Goal: Task Accomplishment & Management: Complete application form

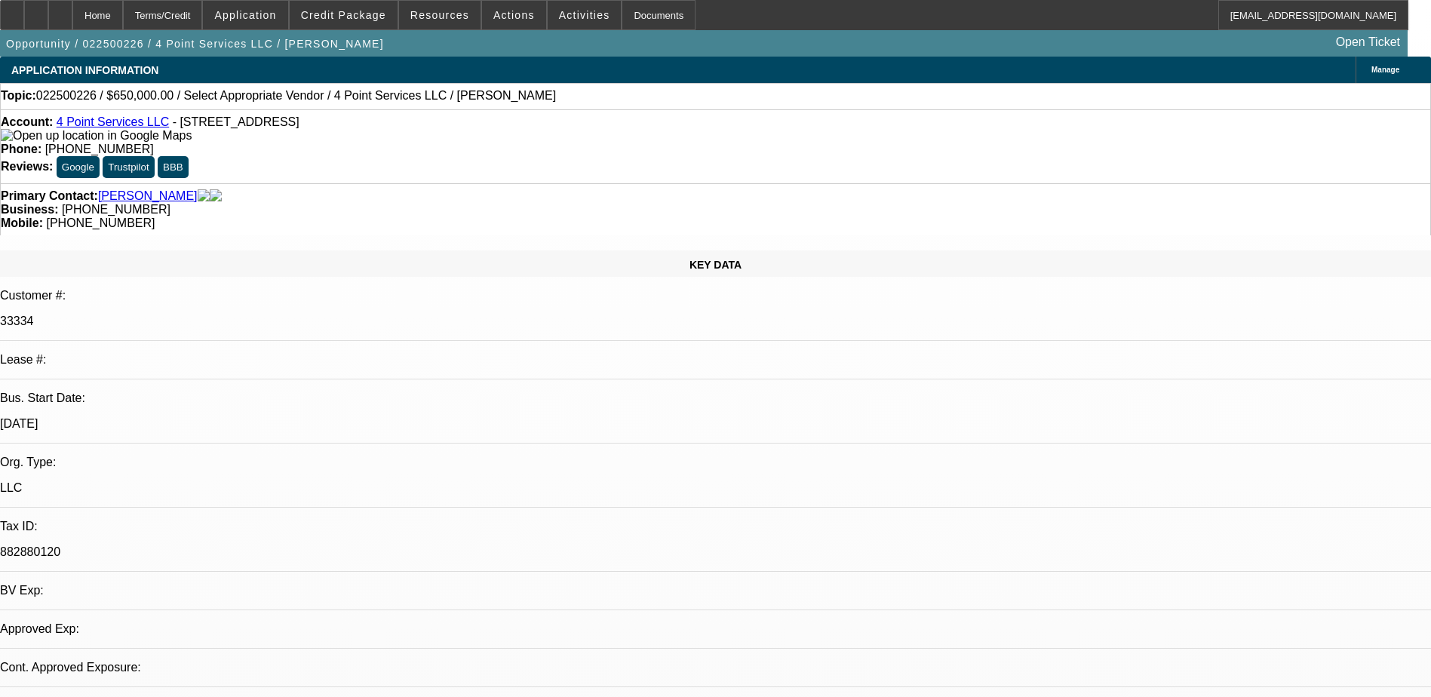
select select "0"
select select "2"
select select "0.1"
select select "1"
select select "2"
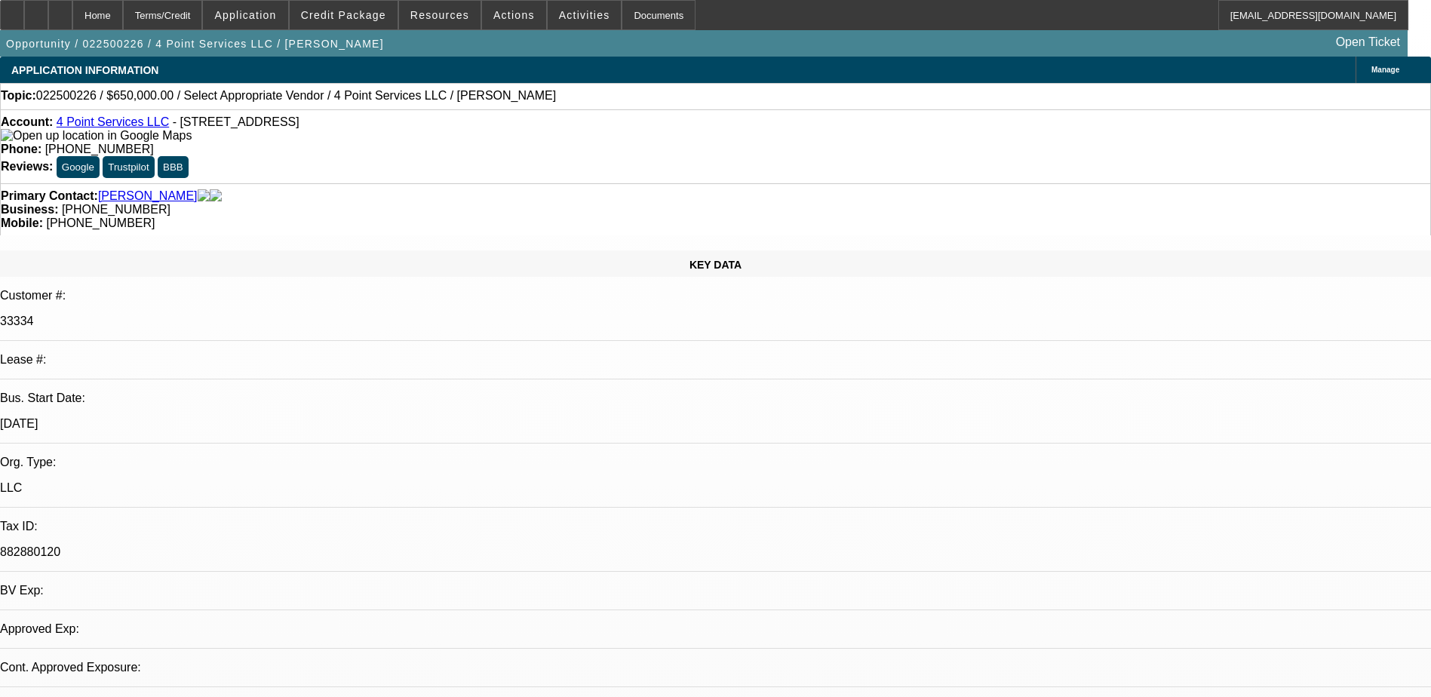
select select "4"
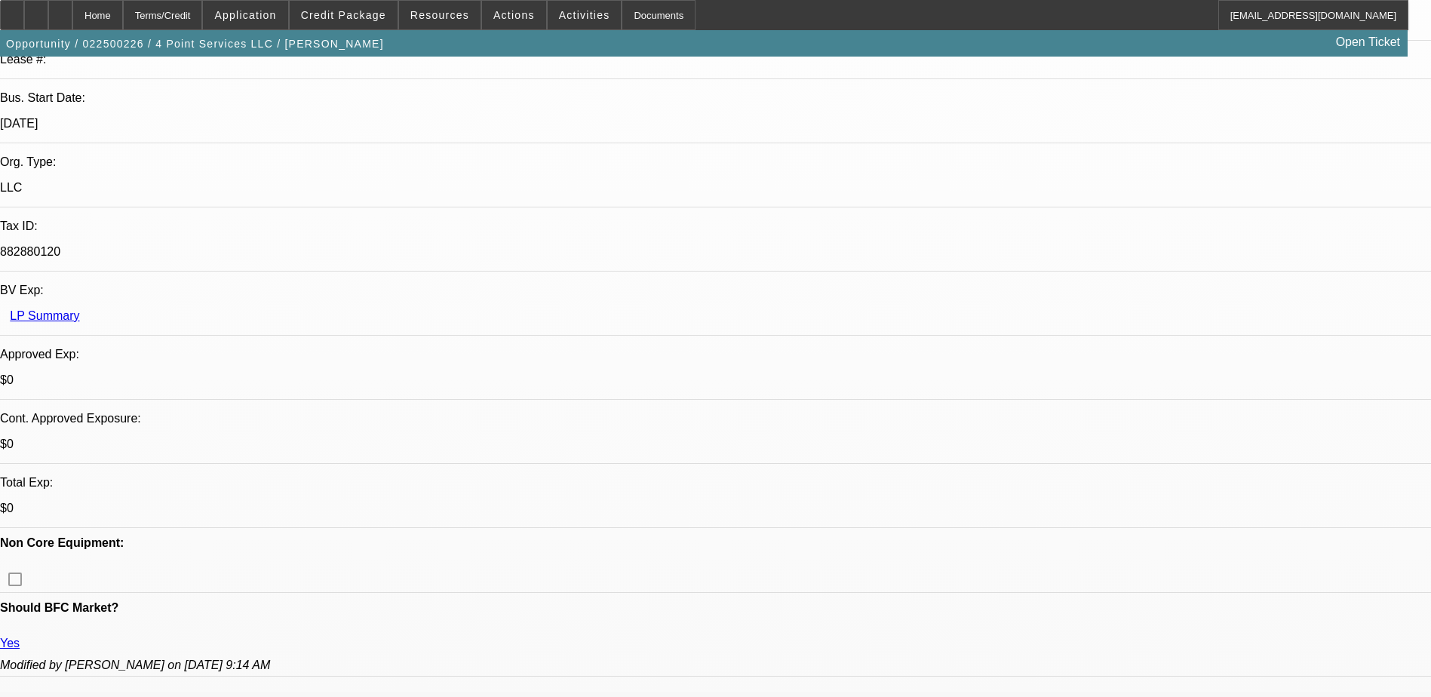
scroll to position [226, 0]
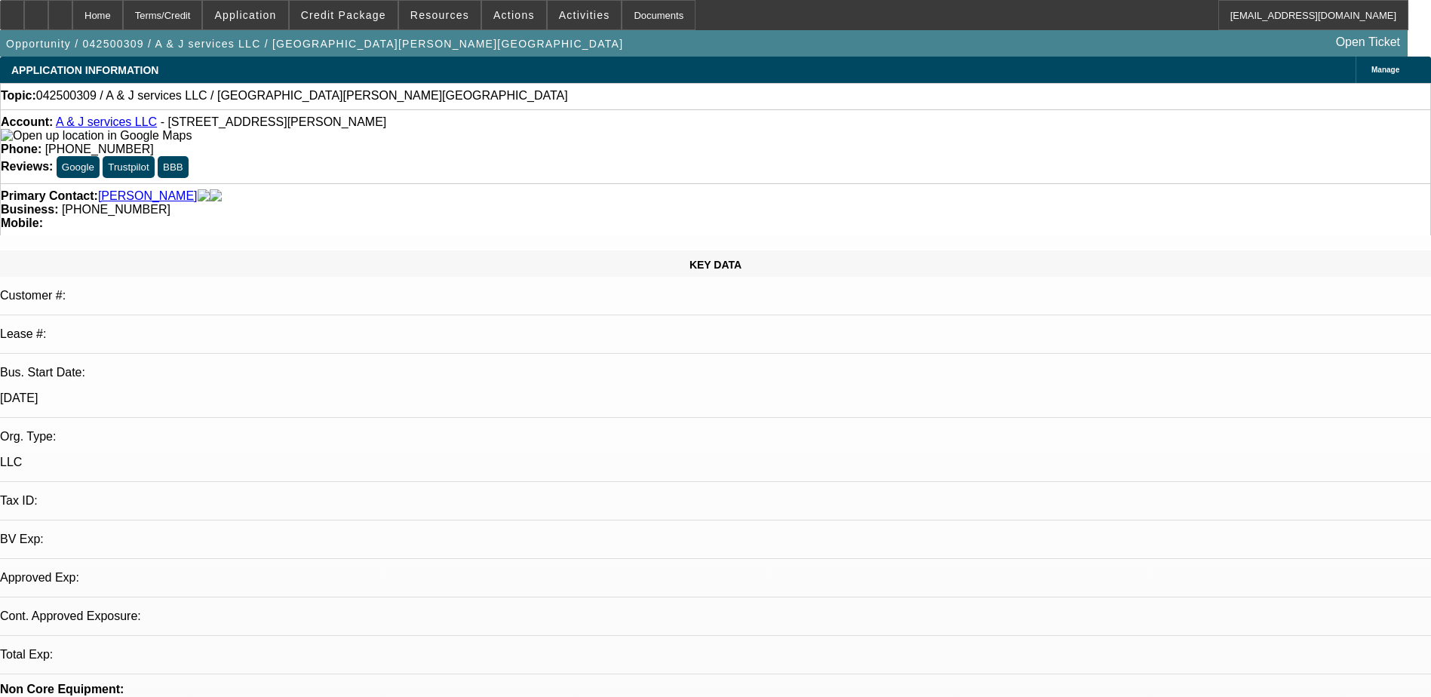
select select "0"
select select "2"
select select "0.1"
select select "1"
select select "2"
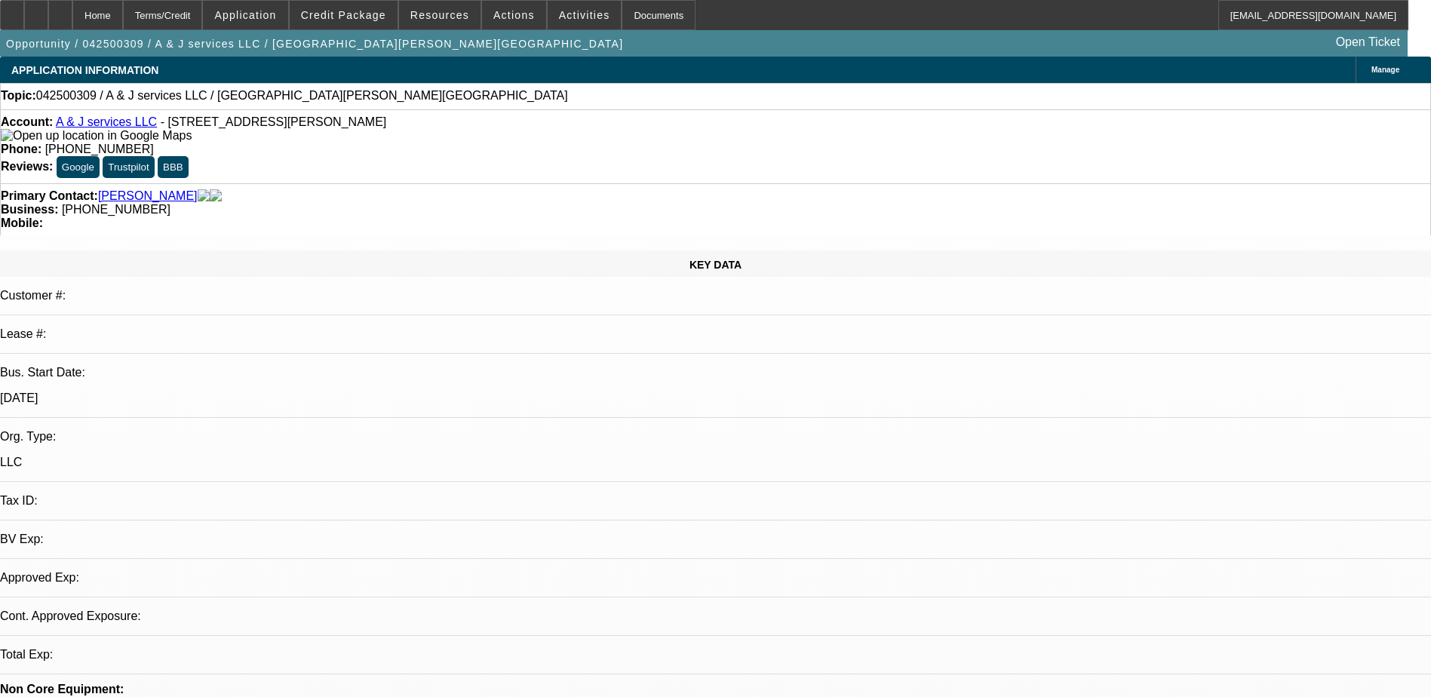
select select "4"
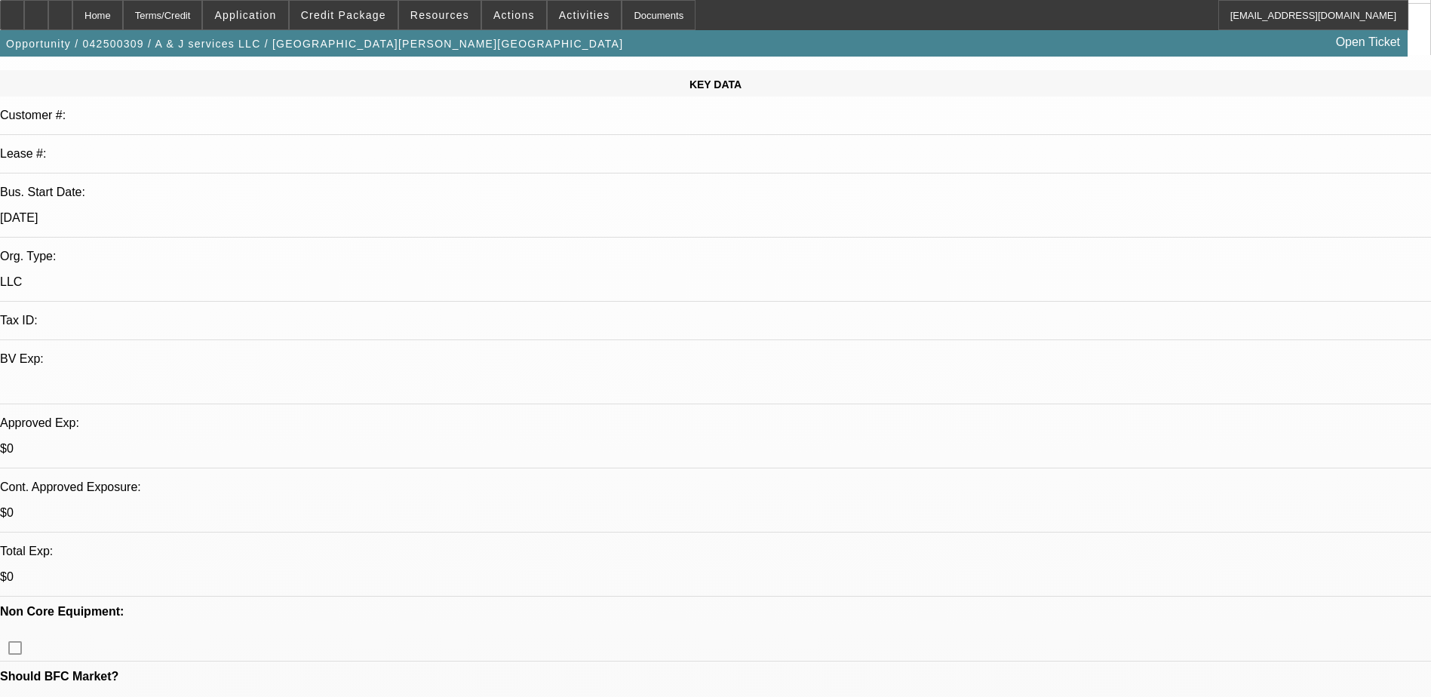
scroll to position [226, 0]
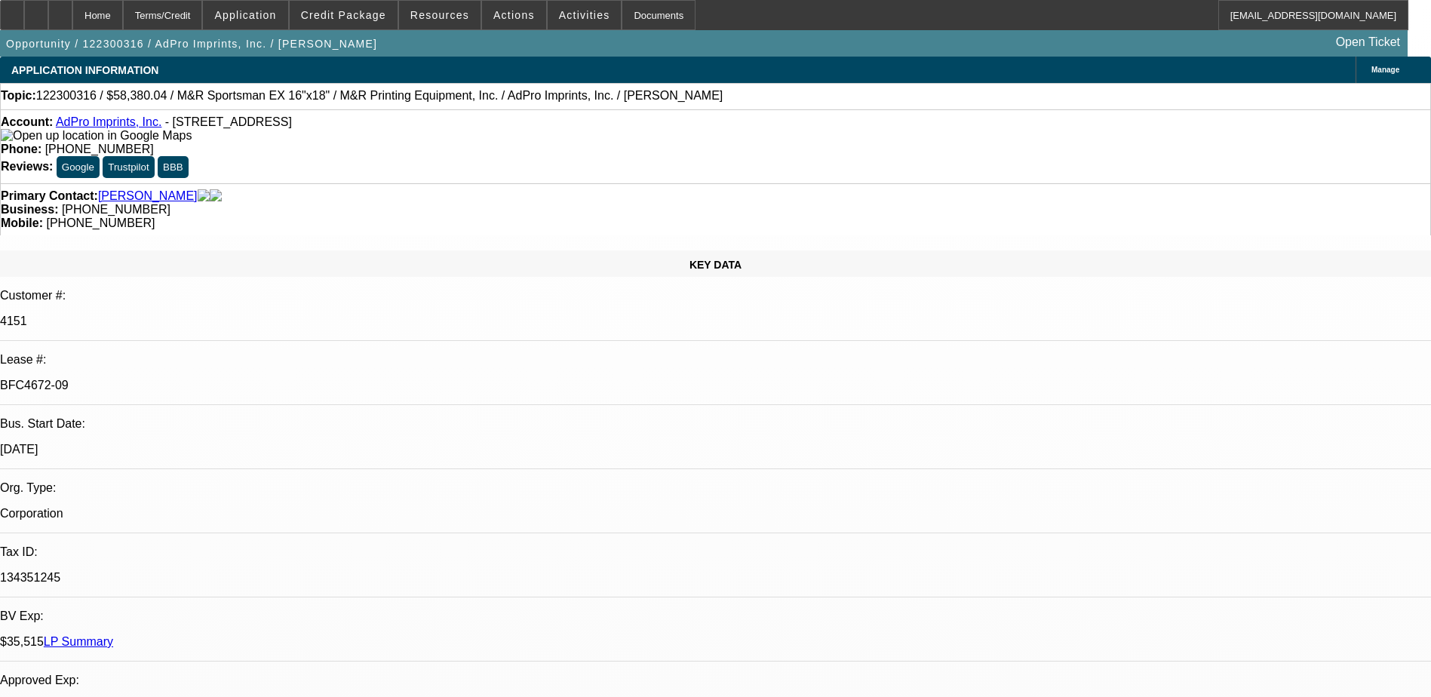
select select "0"
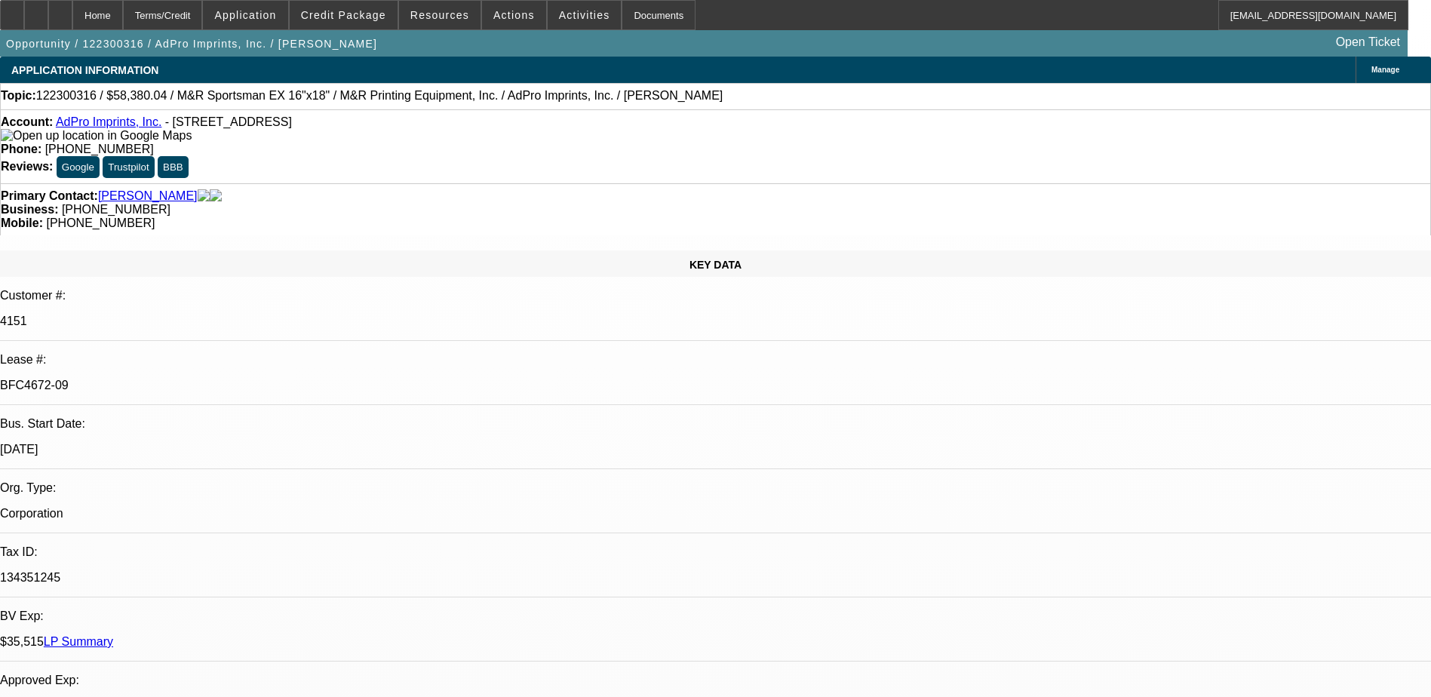
select select "0"
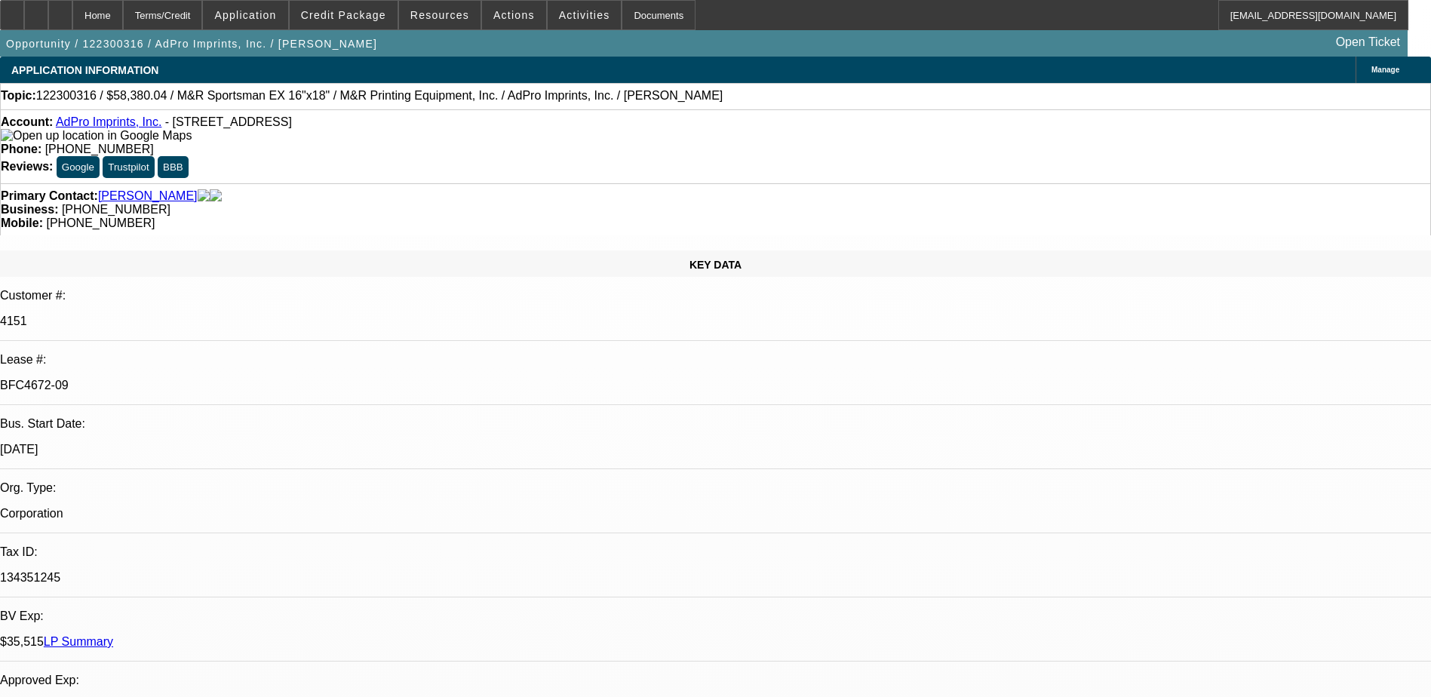
select select "0"
select select "1"
select select "6"
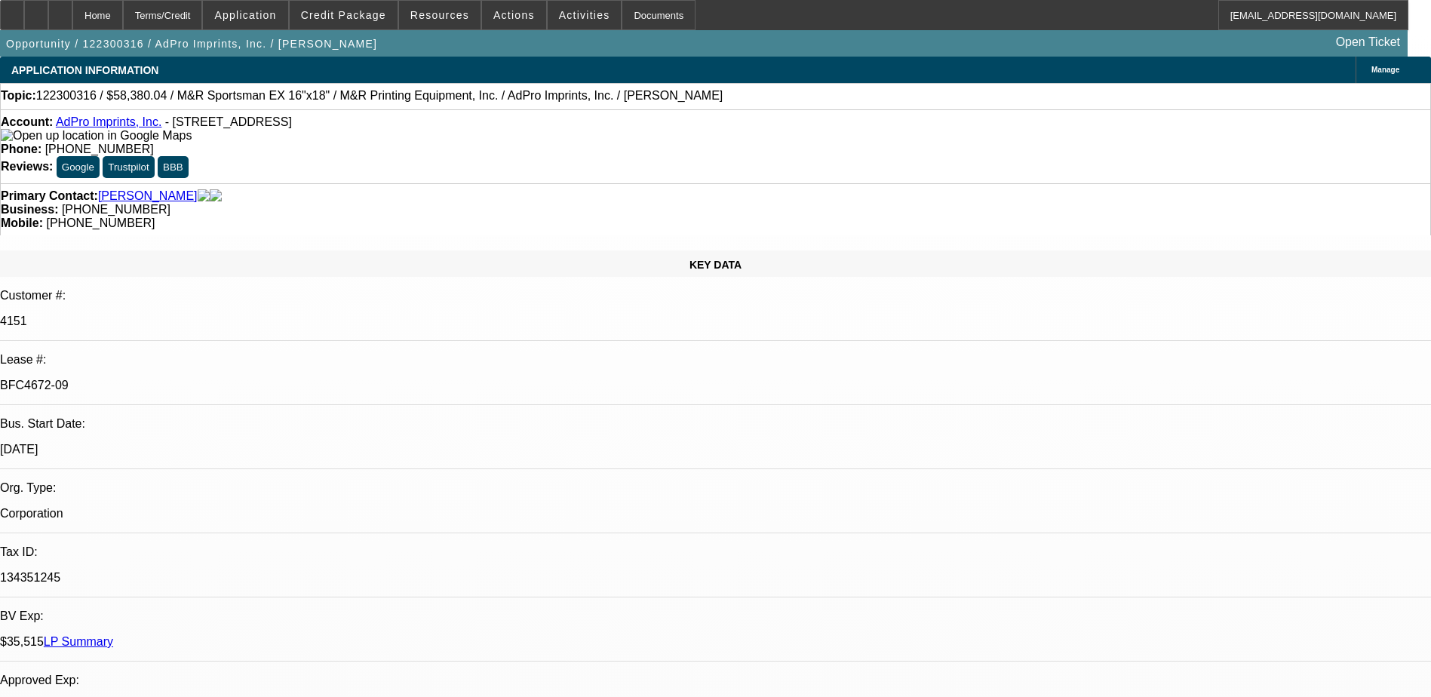
select select "1"
select select "6"
select select "1"
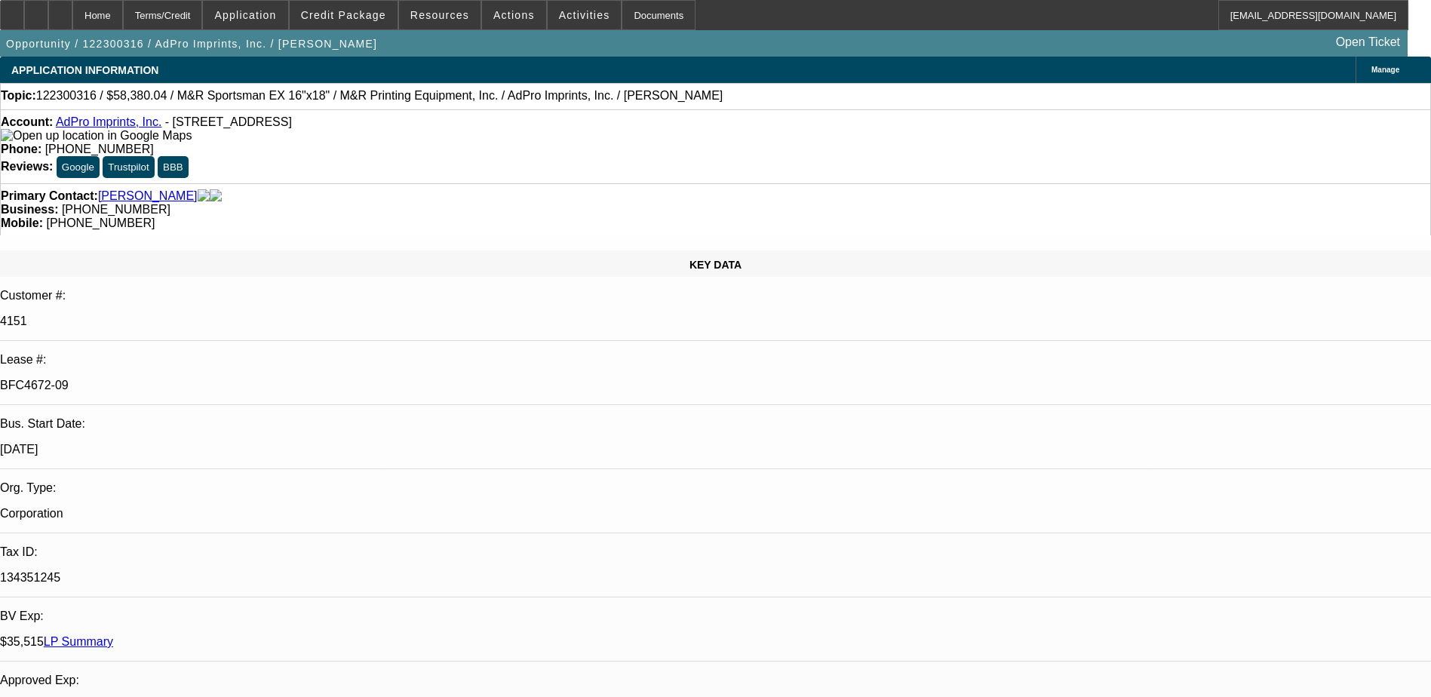
select select "6"
select select "1"
select select "6"
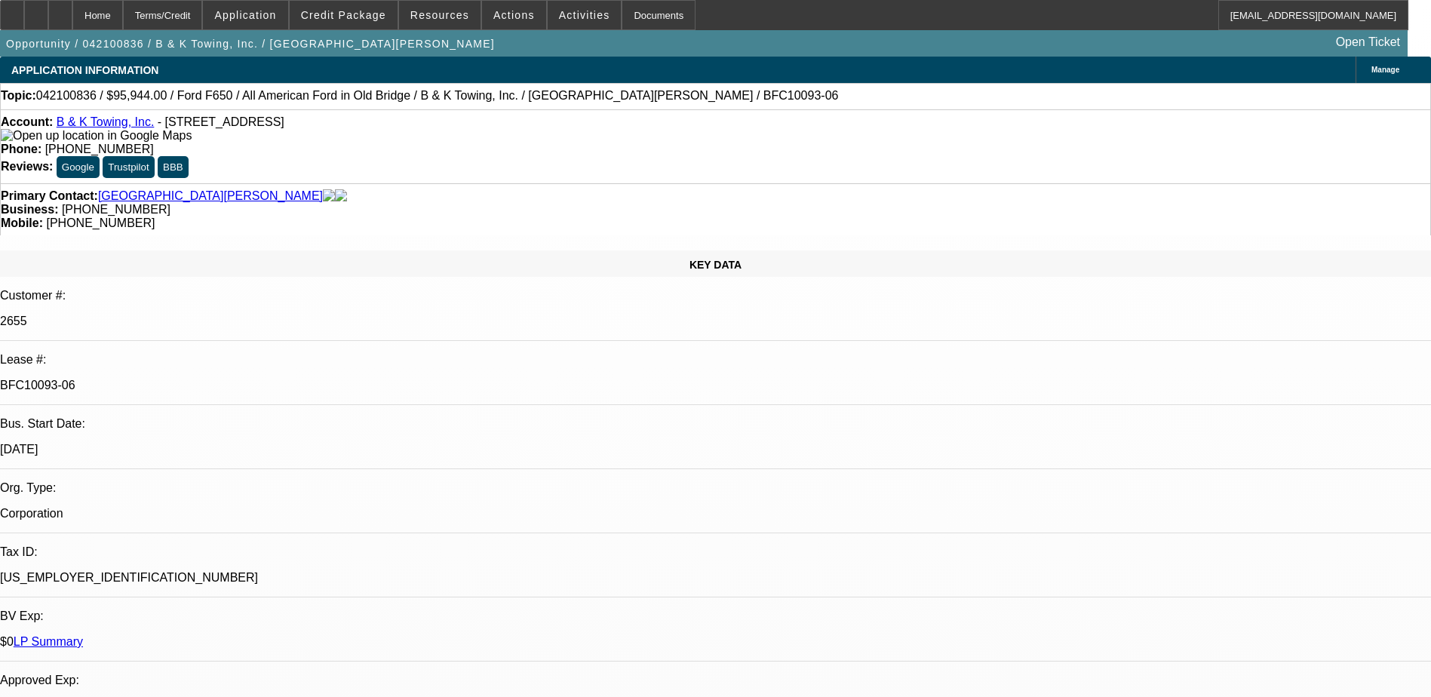
select select "0"
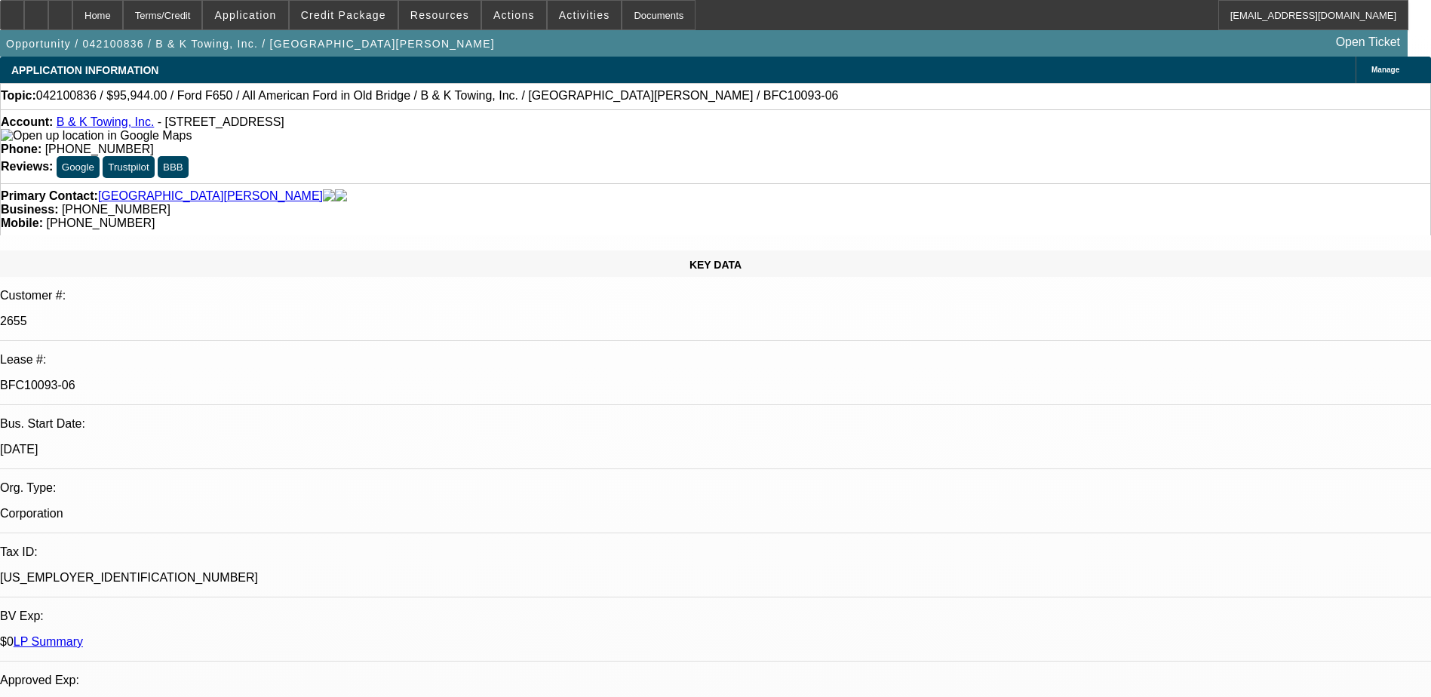
select select "0"
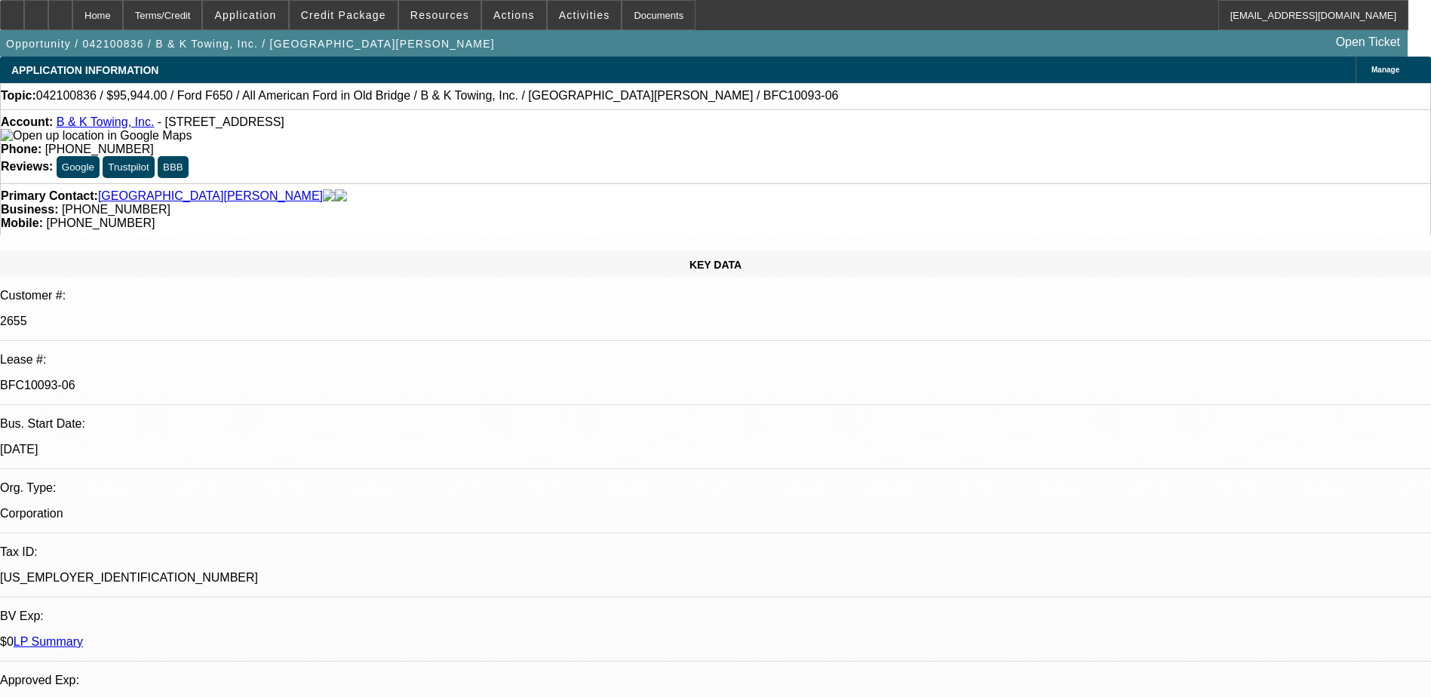
select select "0"
select select "1"
select select "2"
select select "6"
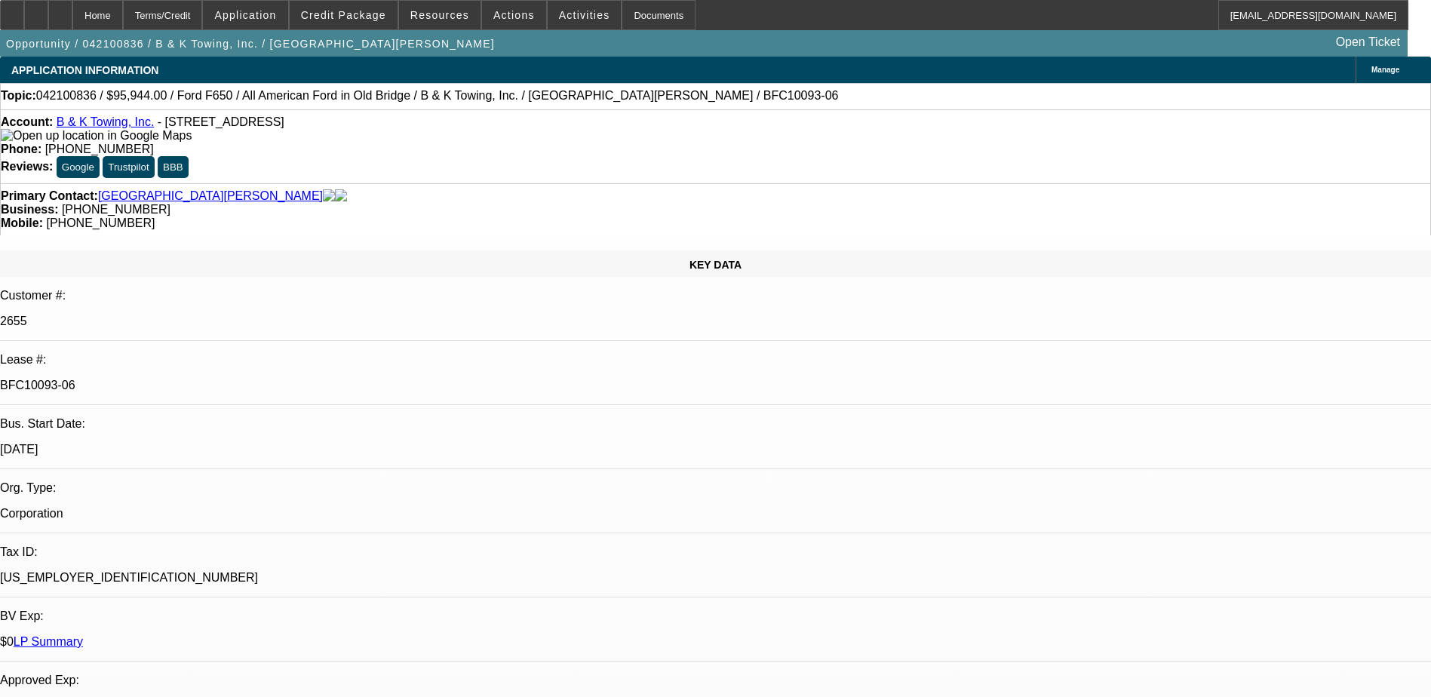
select select "1"
select select "2"
select select "6"
select select "1"
select select "2"
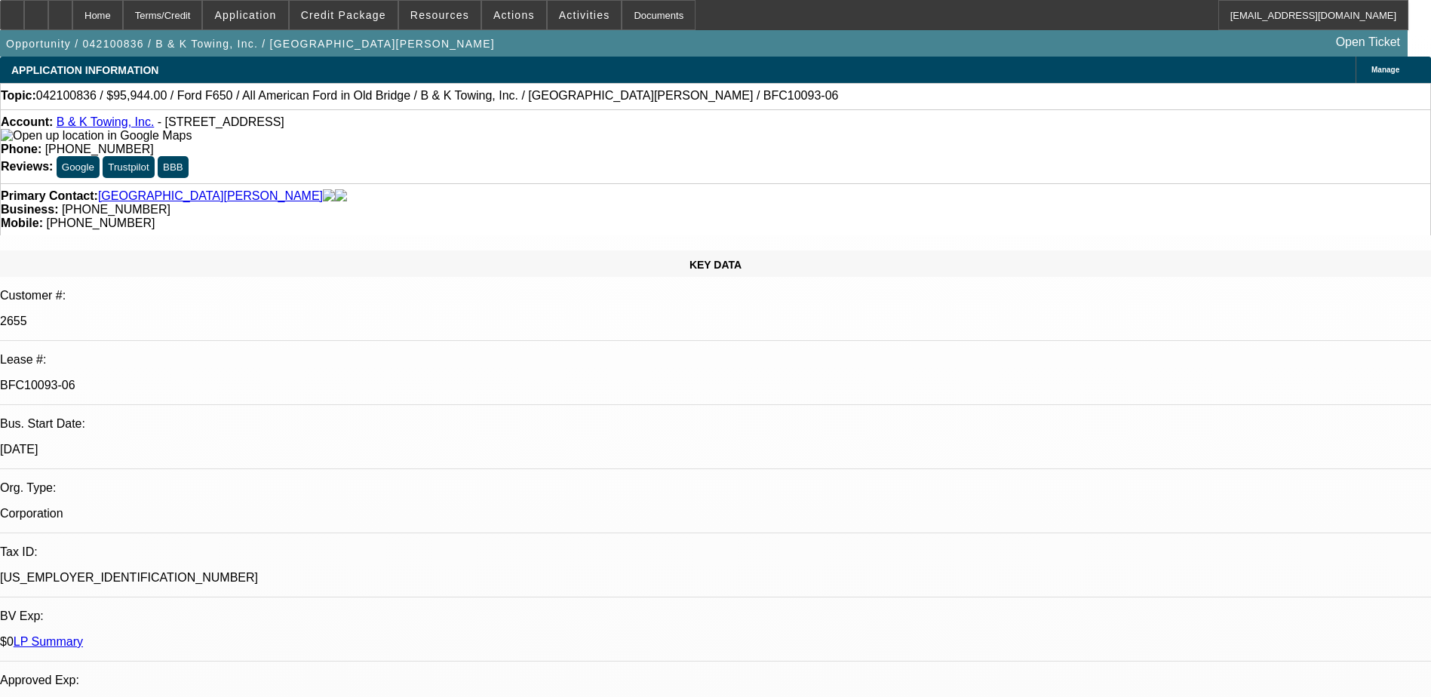
select select "6"
select select "1"
select select "2"
select select "6"
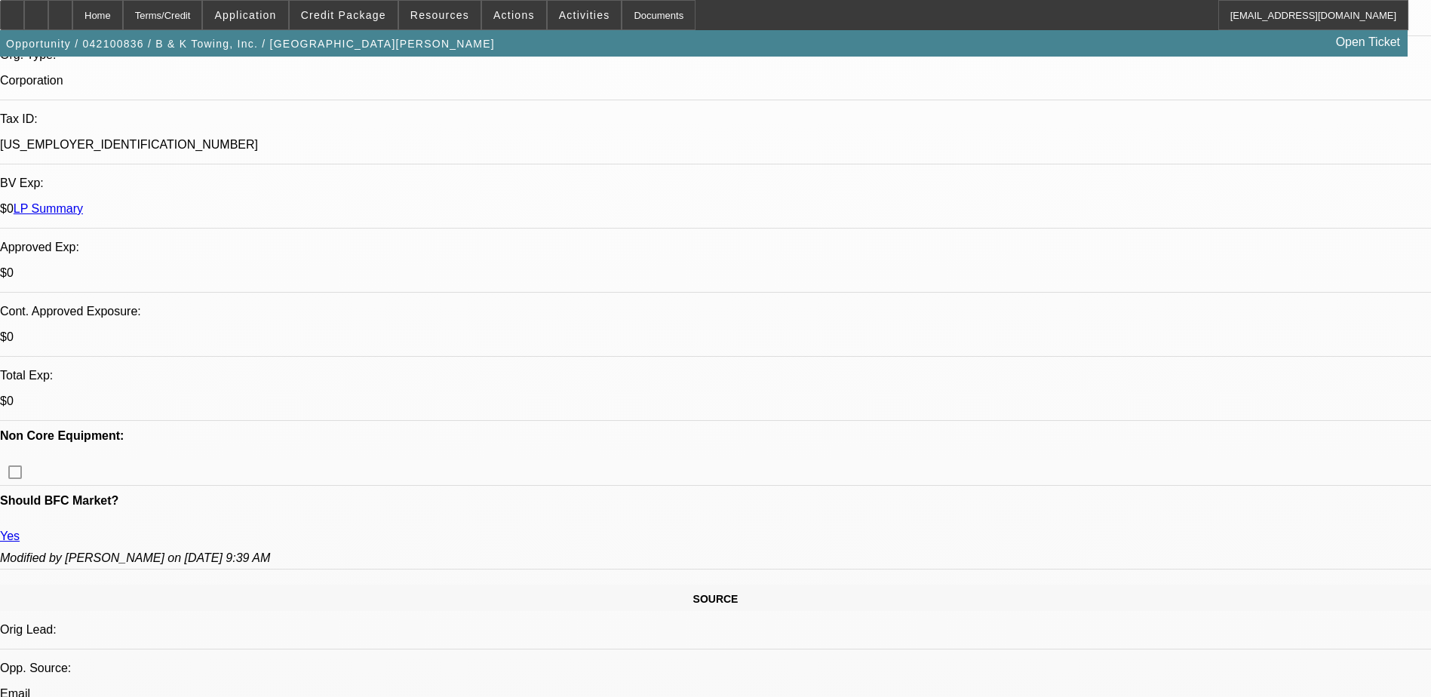
scroll to position [377, 0]
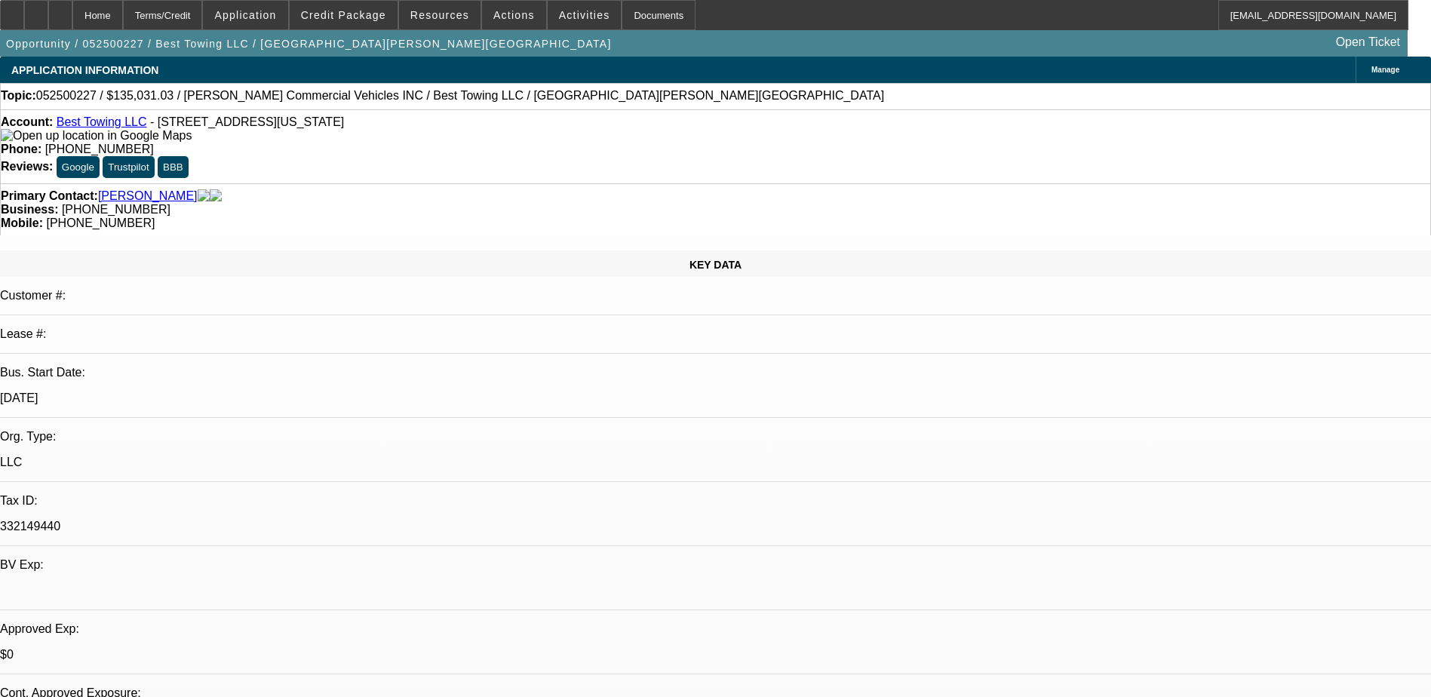
select select "0"
select select "2"
select select "0.1"
select select "4"
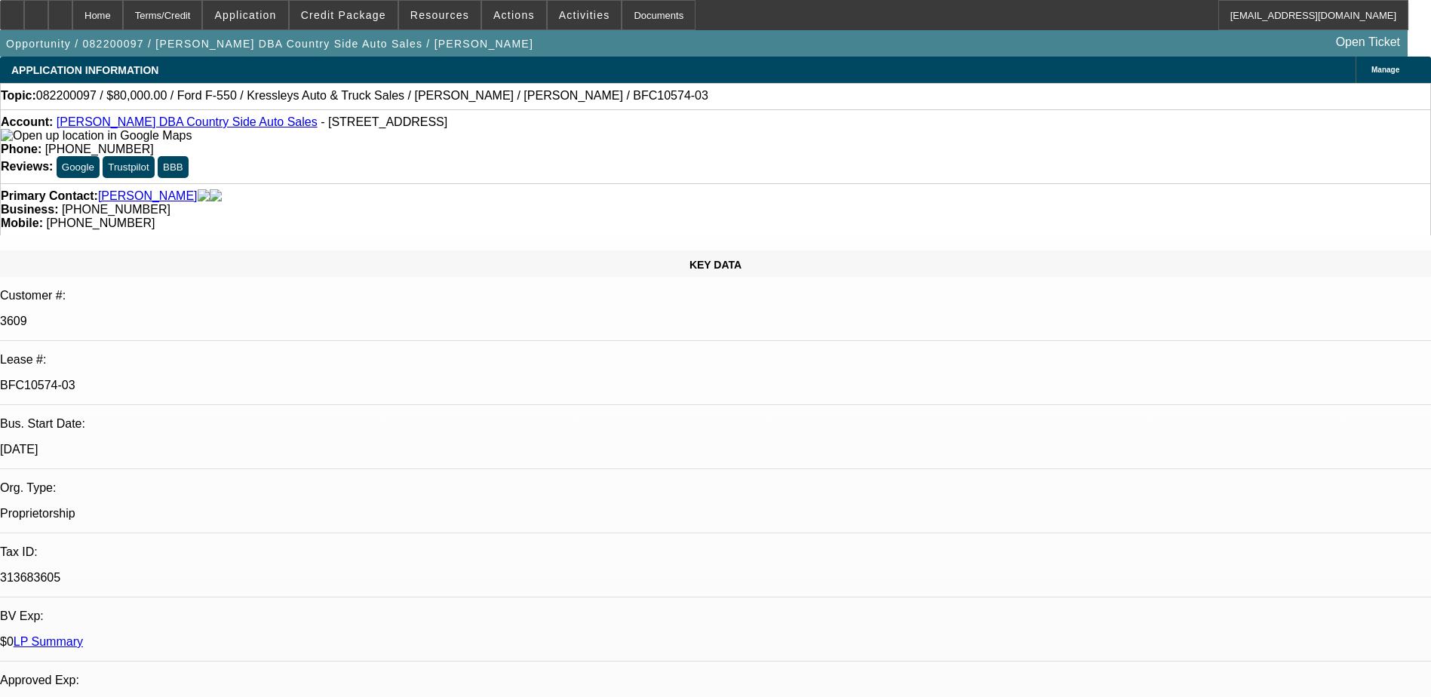
select select "0"
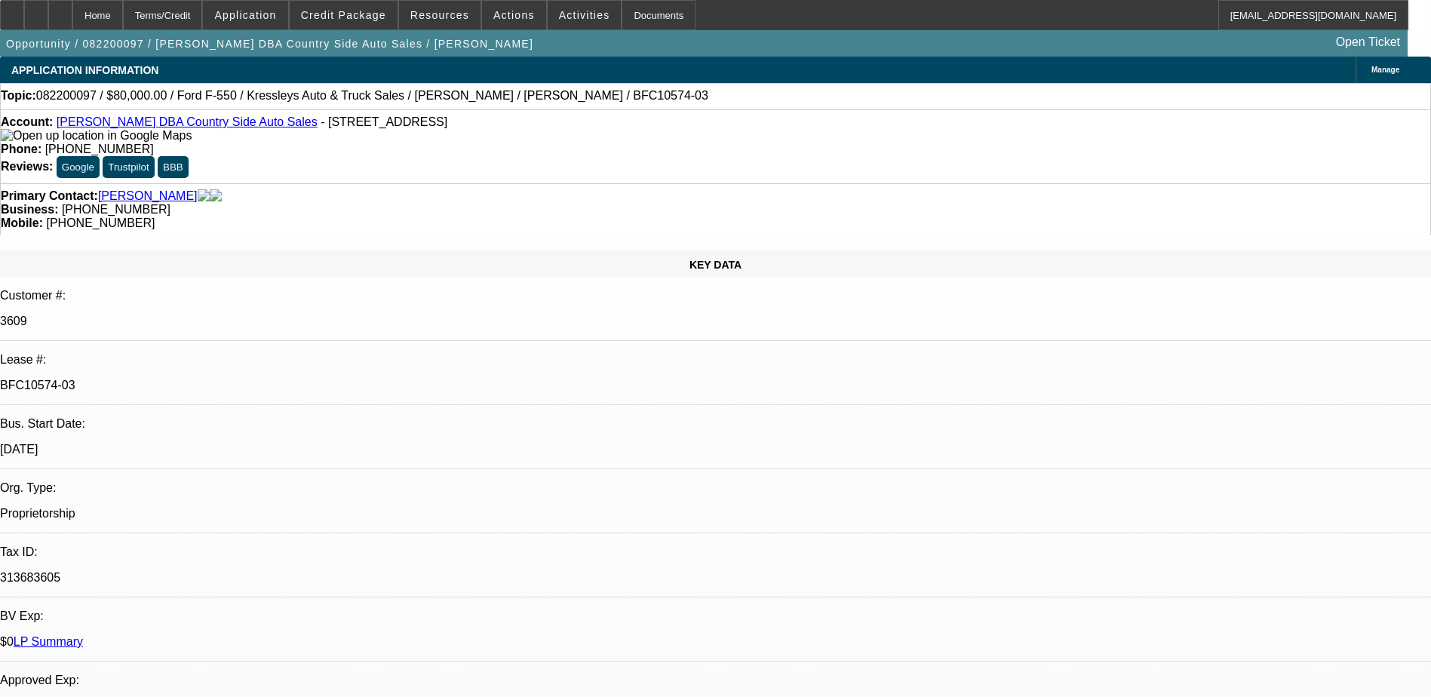
select select "0"
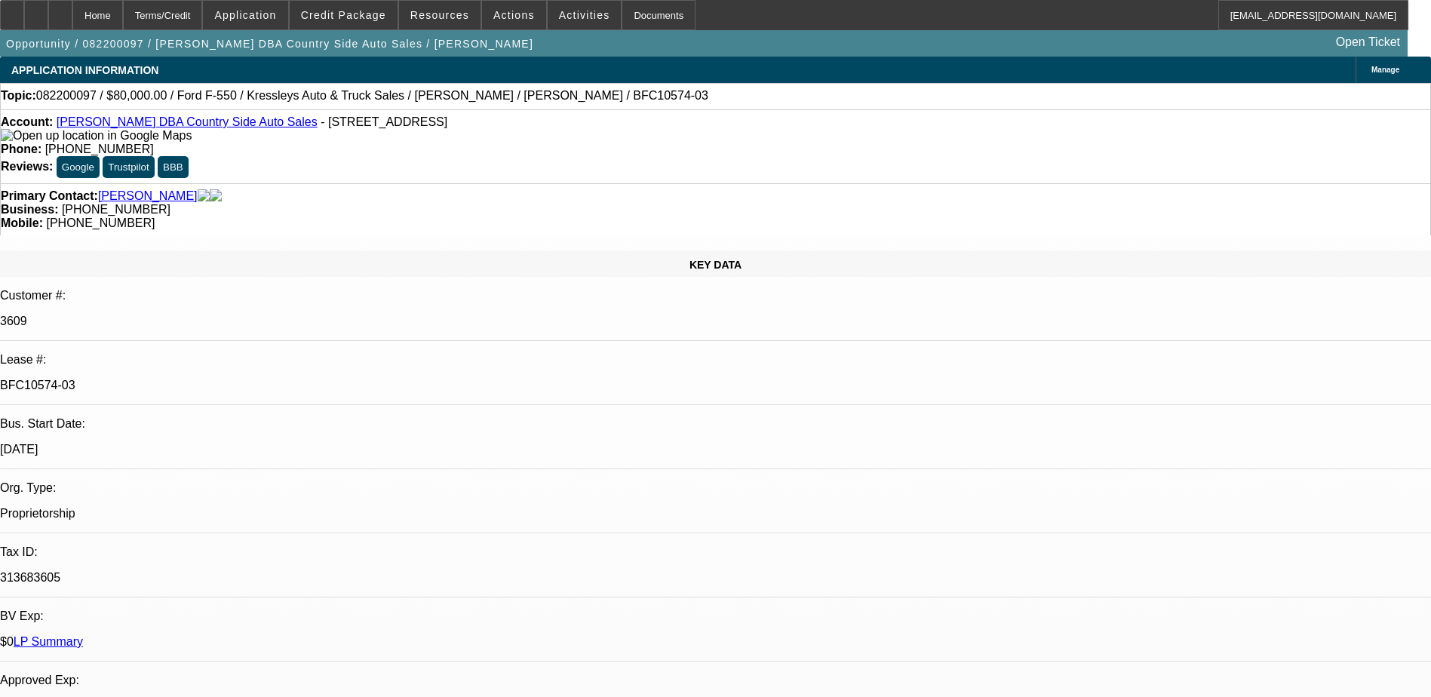
select select "0"
select select "1"
select select "2"
select select "6"
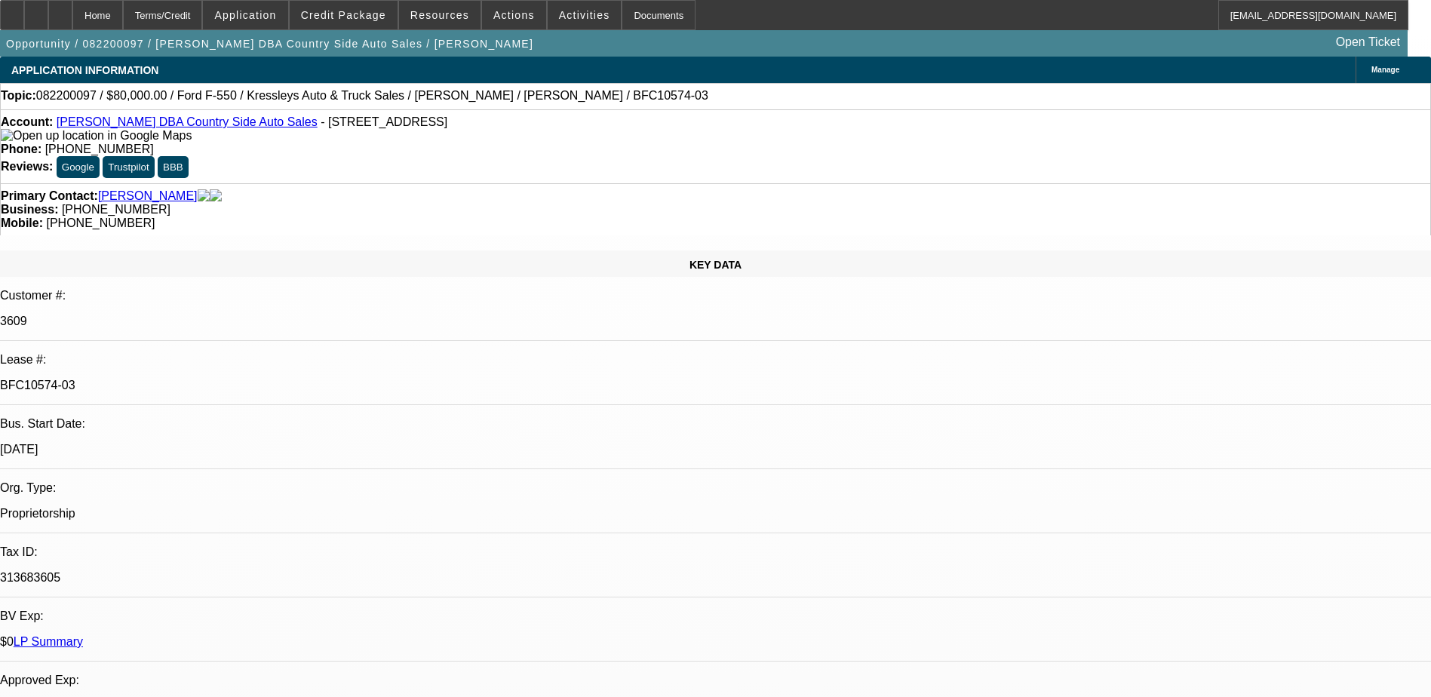
select select "1"
select select "2"
select select "6"
select select "1"
select select "2"
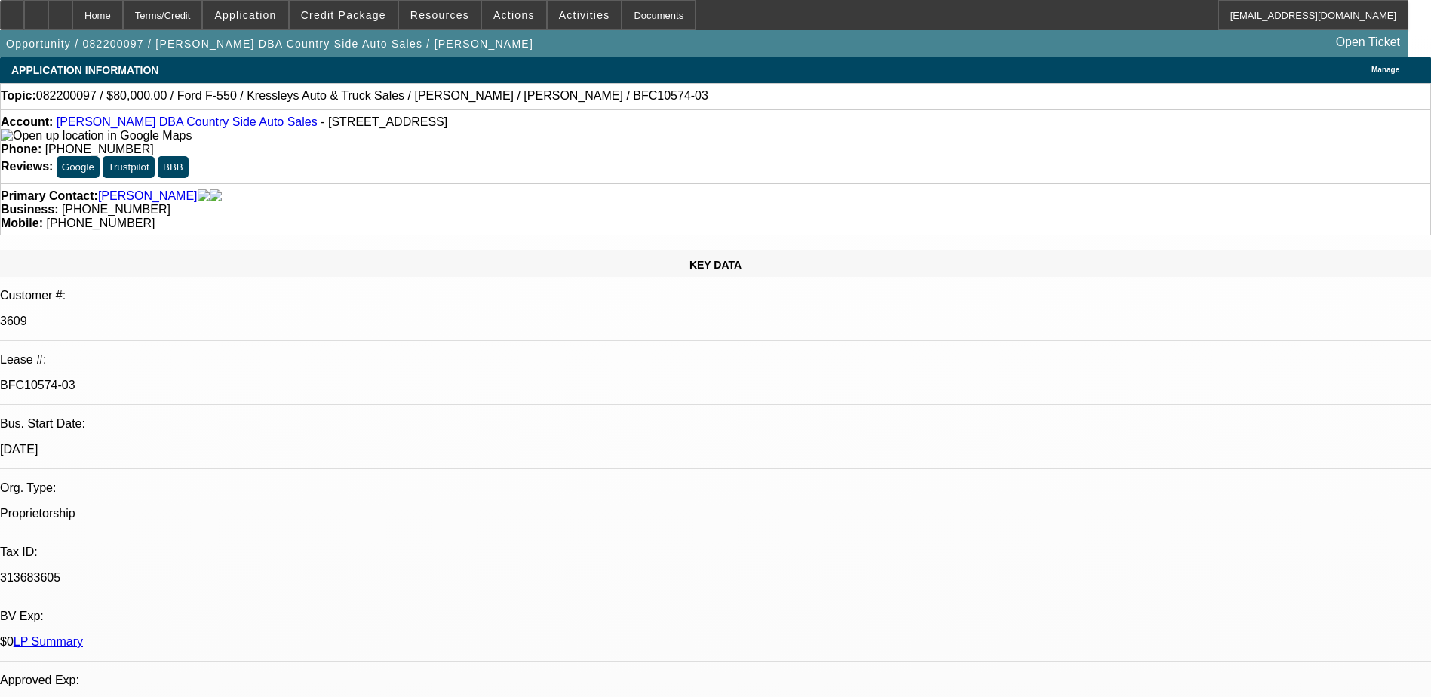
select select "6"
select select "1"
select select "6"
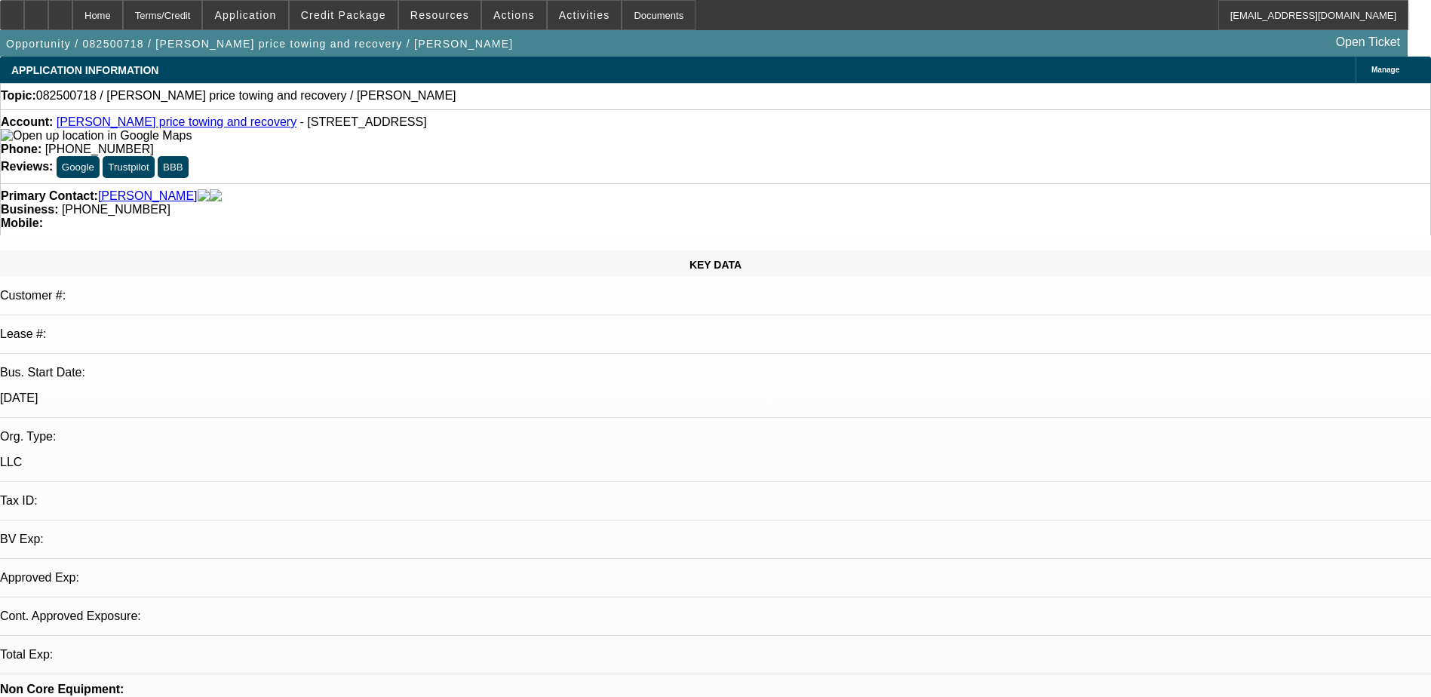
select select "0"
select select "2"
select select "0.1"
select select "4"
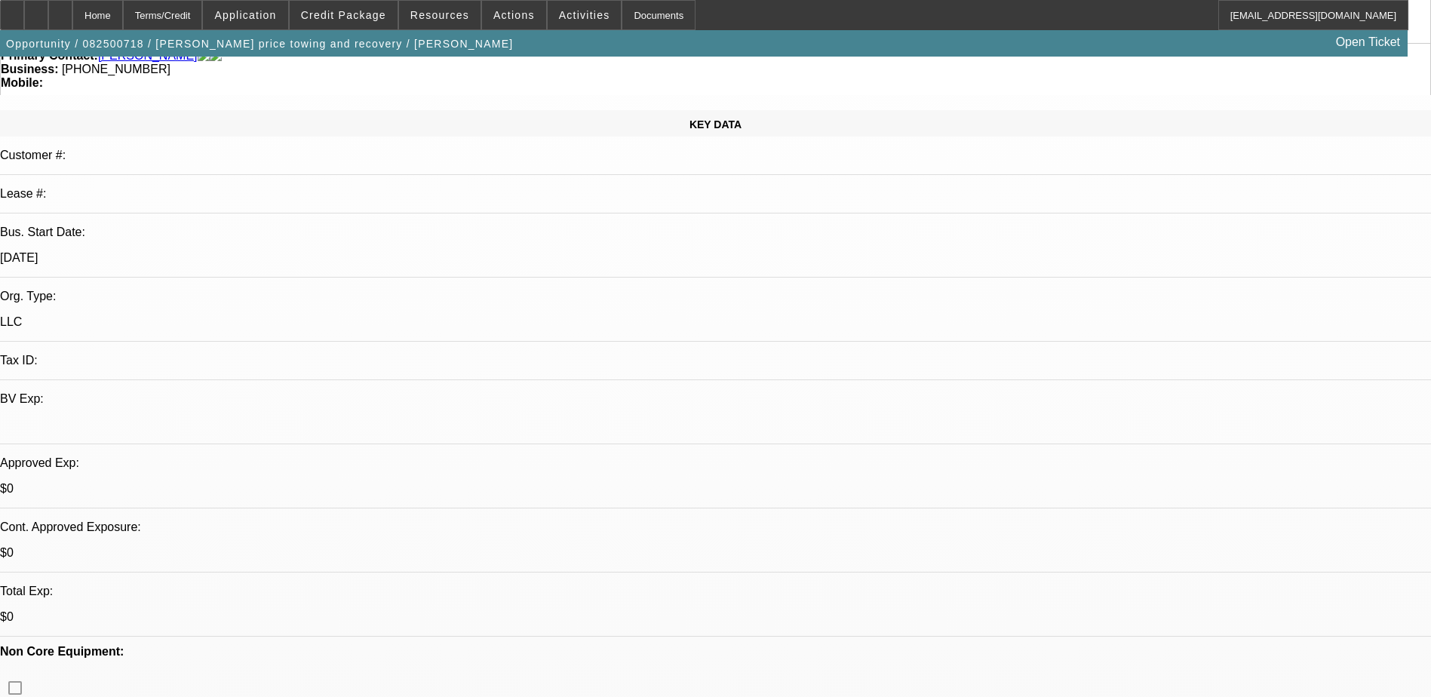
scroll to position [151, 0]
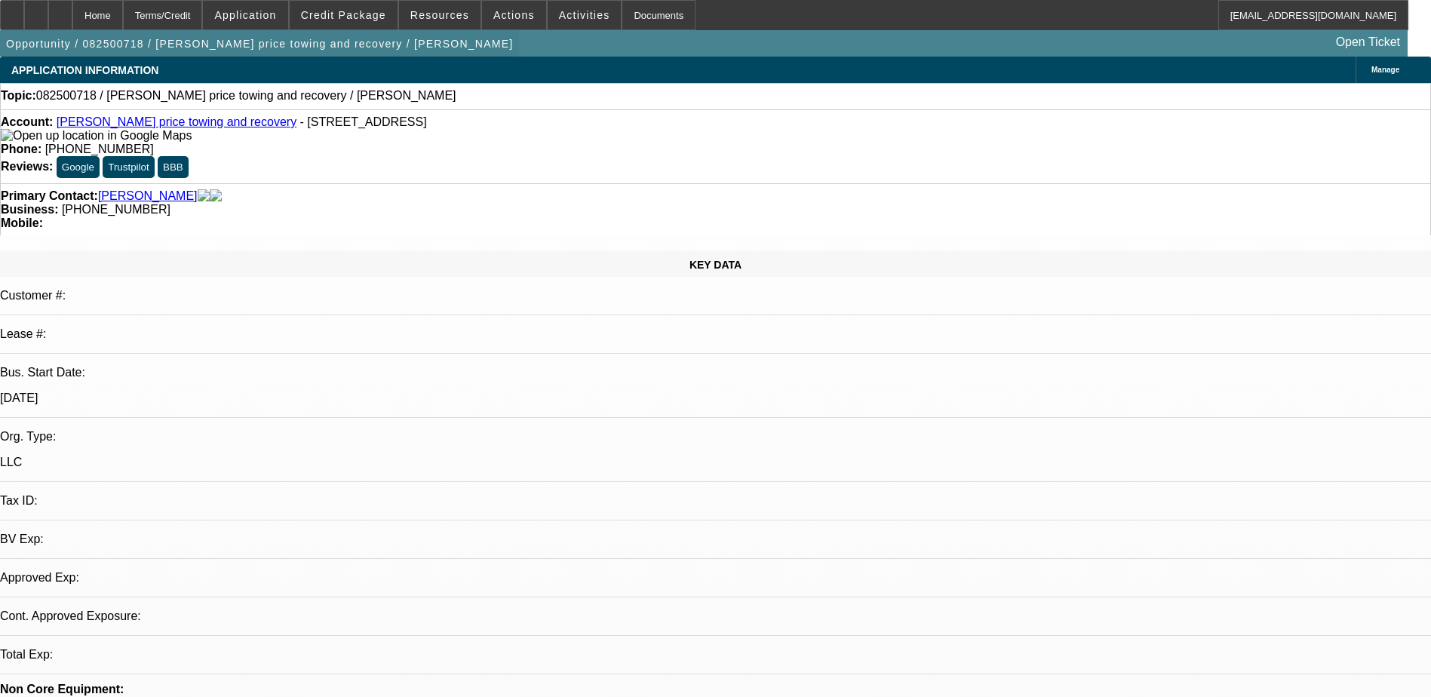
select select "0"
select select "2"
select select "0.1"
select select "4"
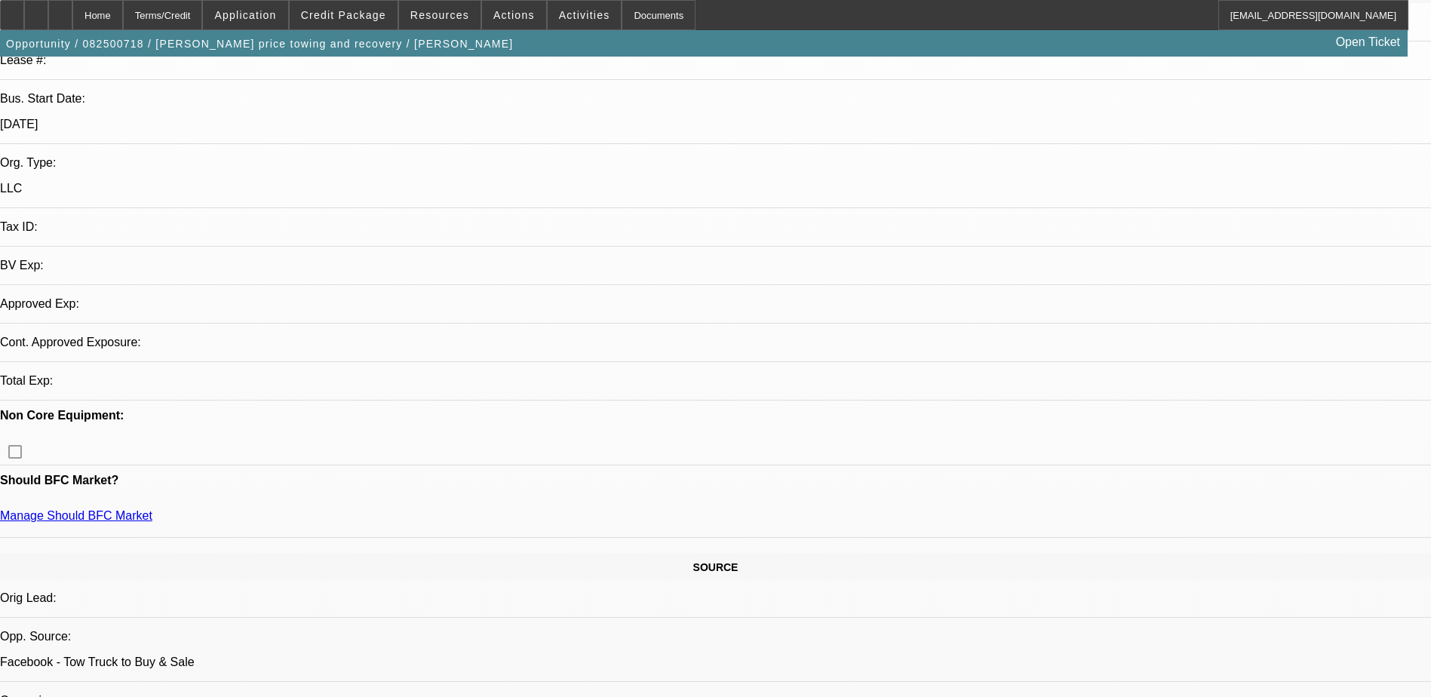
scroll to position [302, 0]
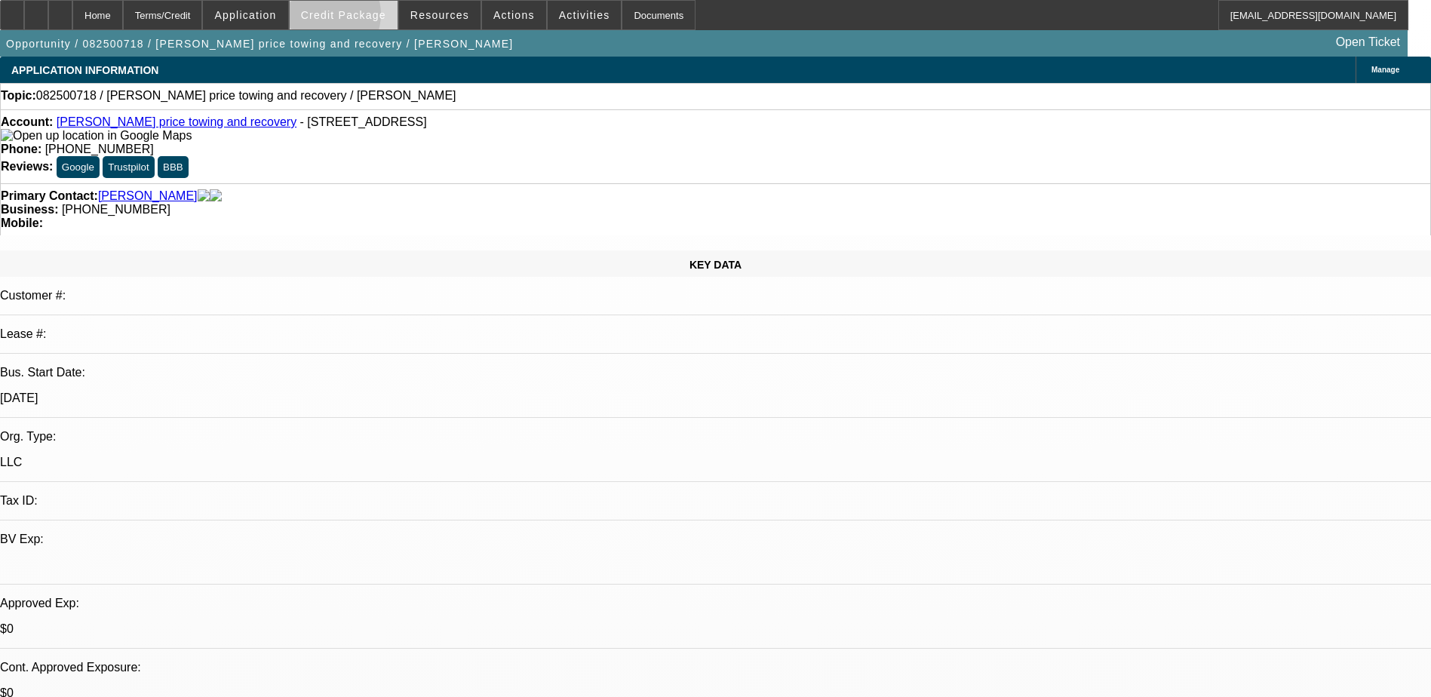
click at [348, 18] on span "Credit Package" at bounding box center [343, 15] width 85 height 12
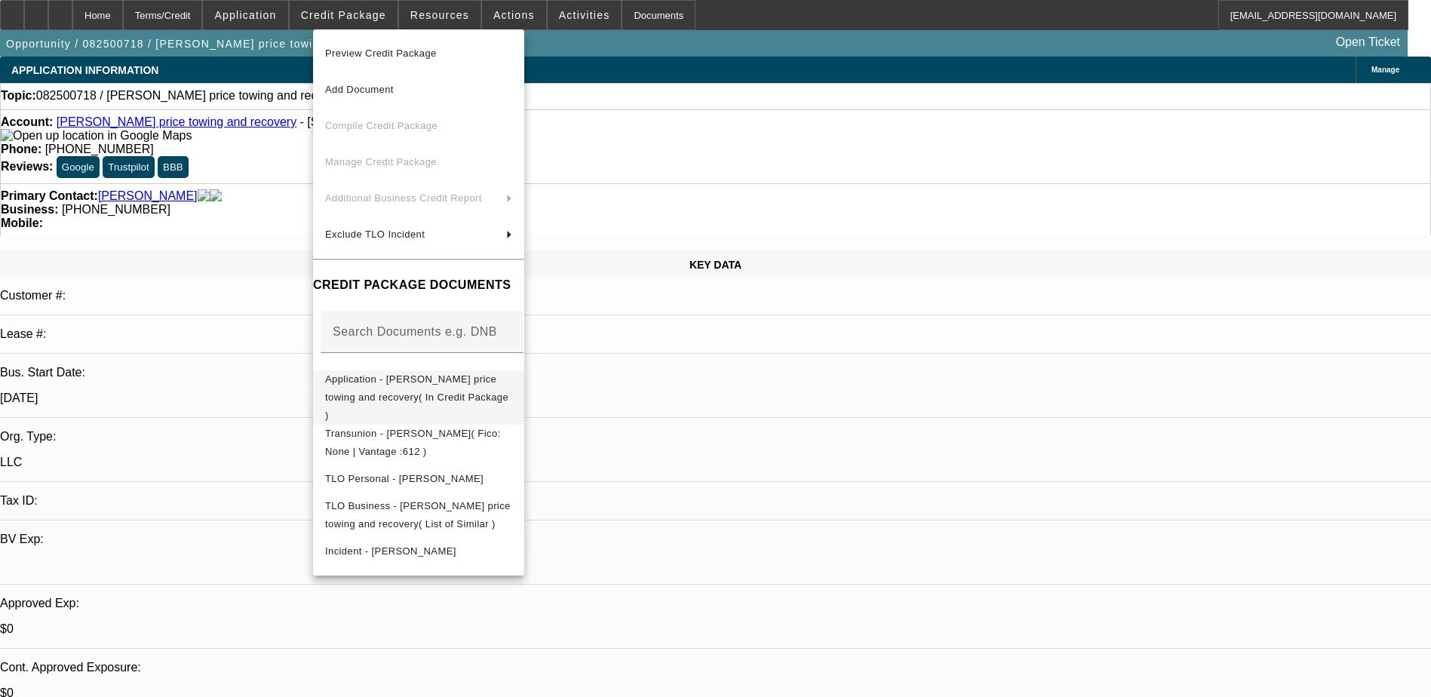
click at [472, 383] on span "Application - Phillips price towing and recovery( In Credit Package )" at bounding box center [416, 397] width 183 height 48
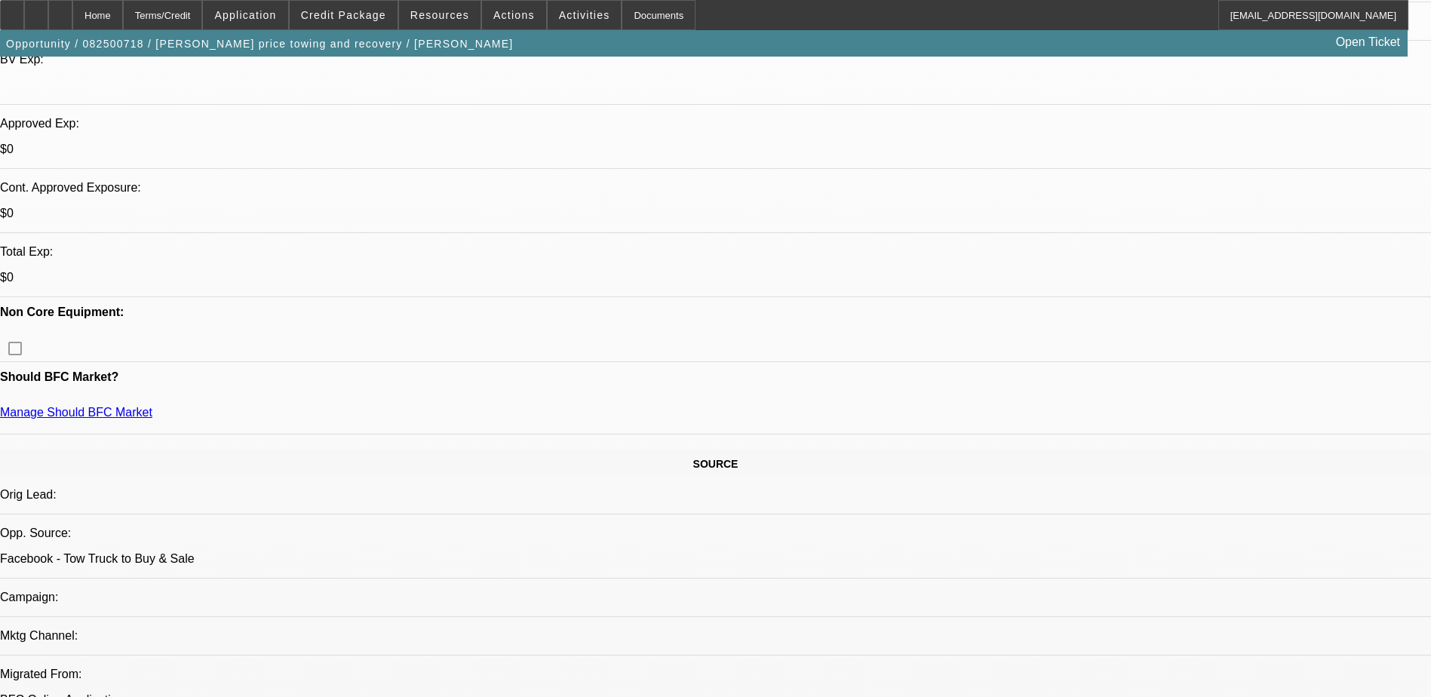
scroll to position [453, 0]
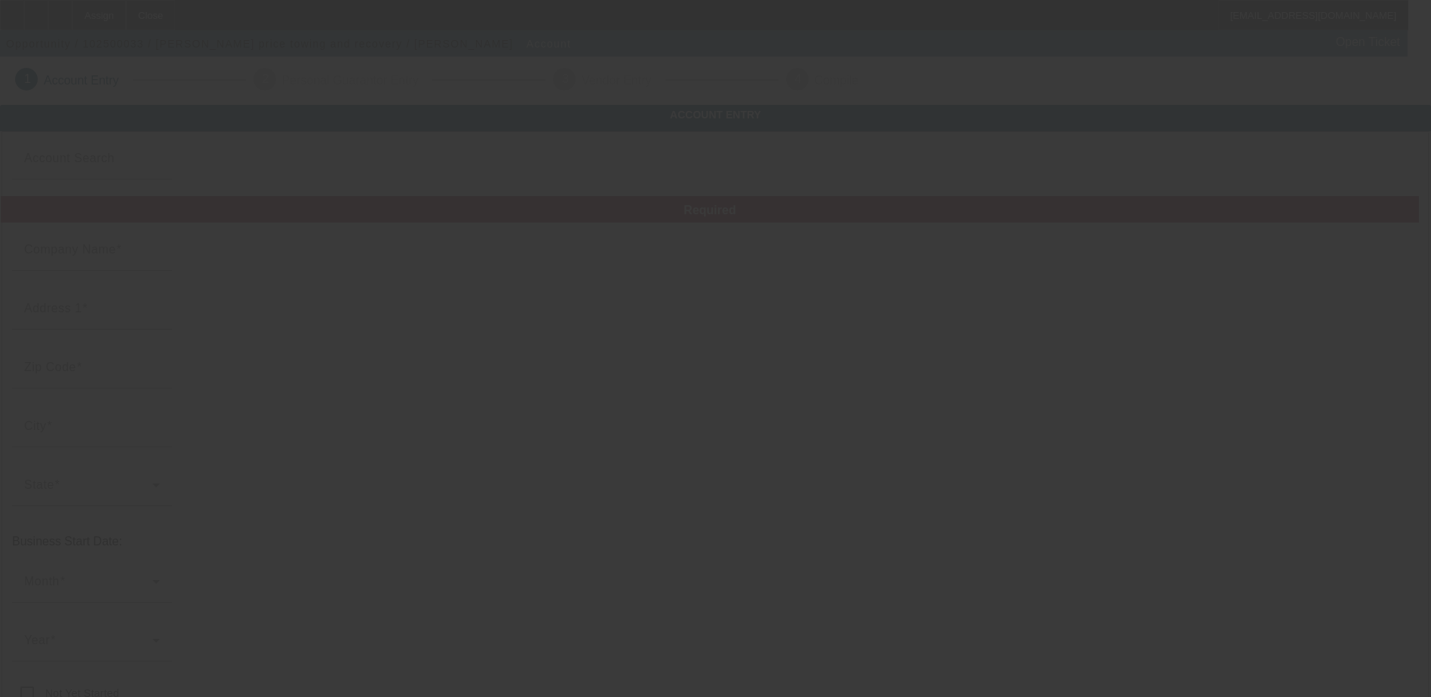
type input "[PERSON_NAME] price towing and recovery"
type input "53 Beaver Ave"
type input "08809"
type input "Clinton"
type input "[PHONE_NUMBER]"
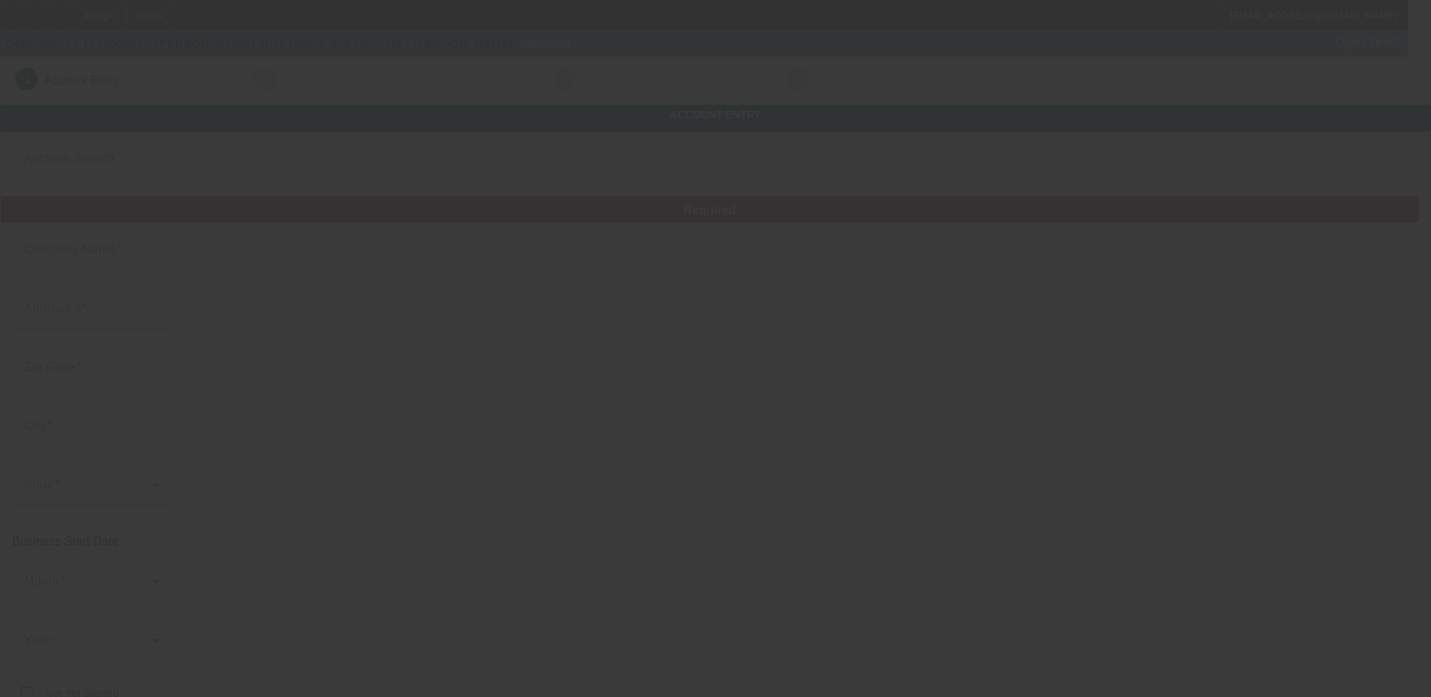
type input "cp070979@gmail.com"
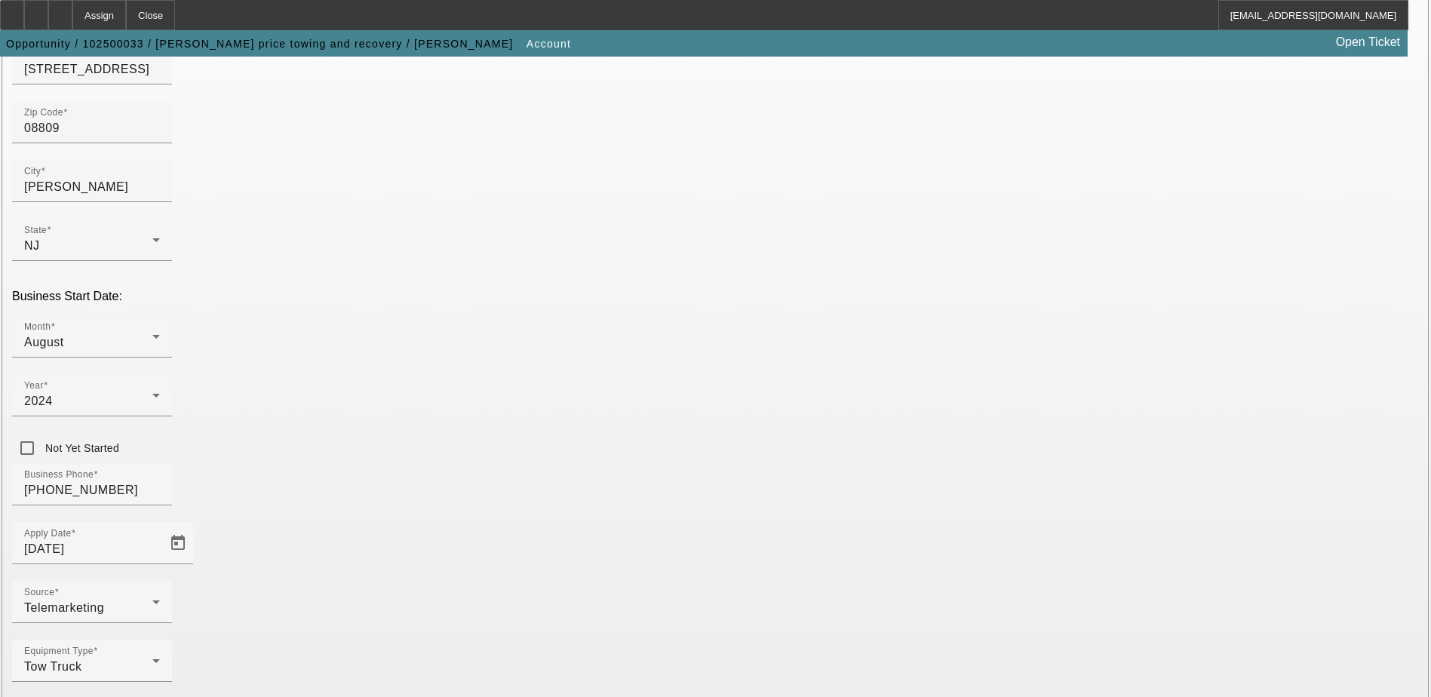
scroll to position [255, 0]
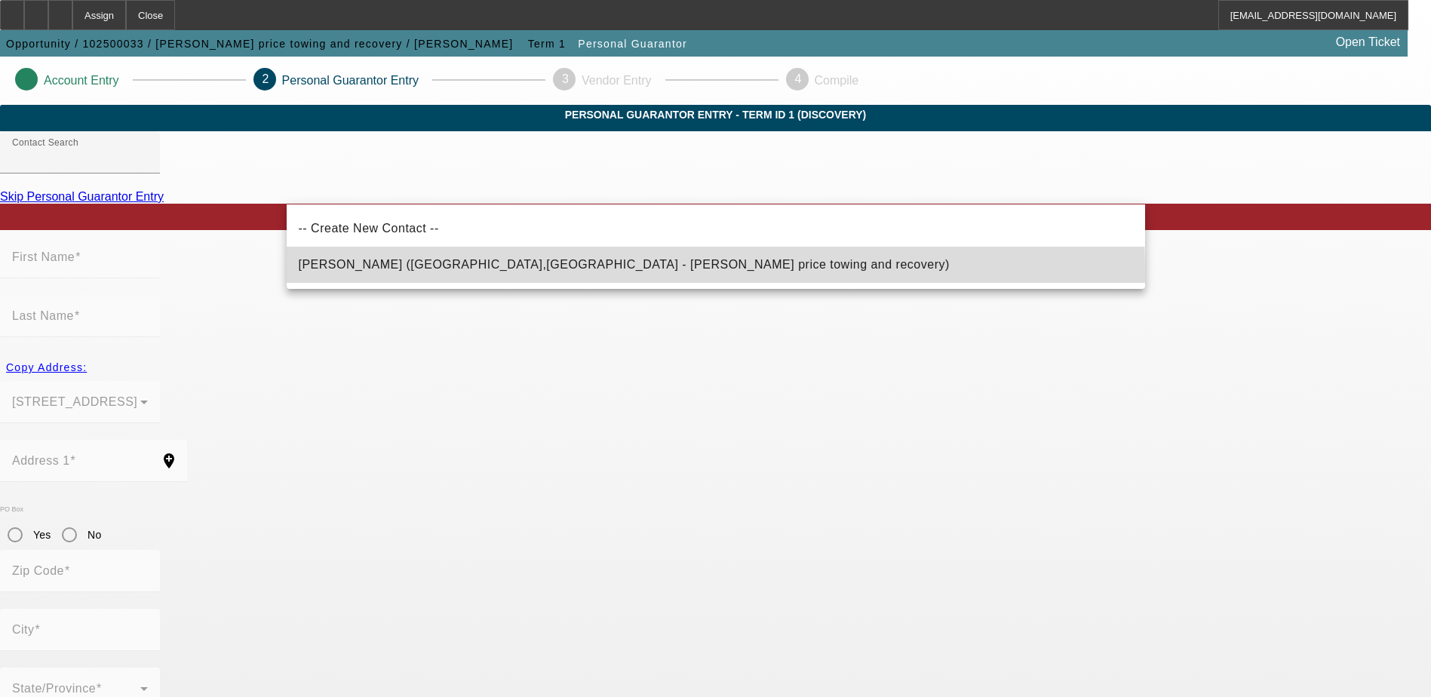
click at [447, 275] on mat-option "Price, Carl (Lopatcong,NJ - Phillips price towing and recovery)" at bounding box center [716, 265] width 858 height 36
type input "Price, Carl (Lopatcong,NJ - Phillips price towing and recovery)"
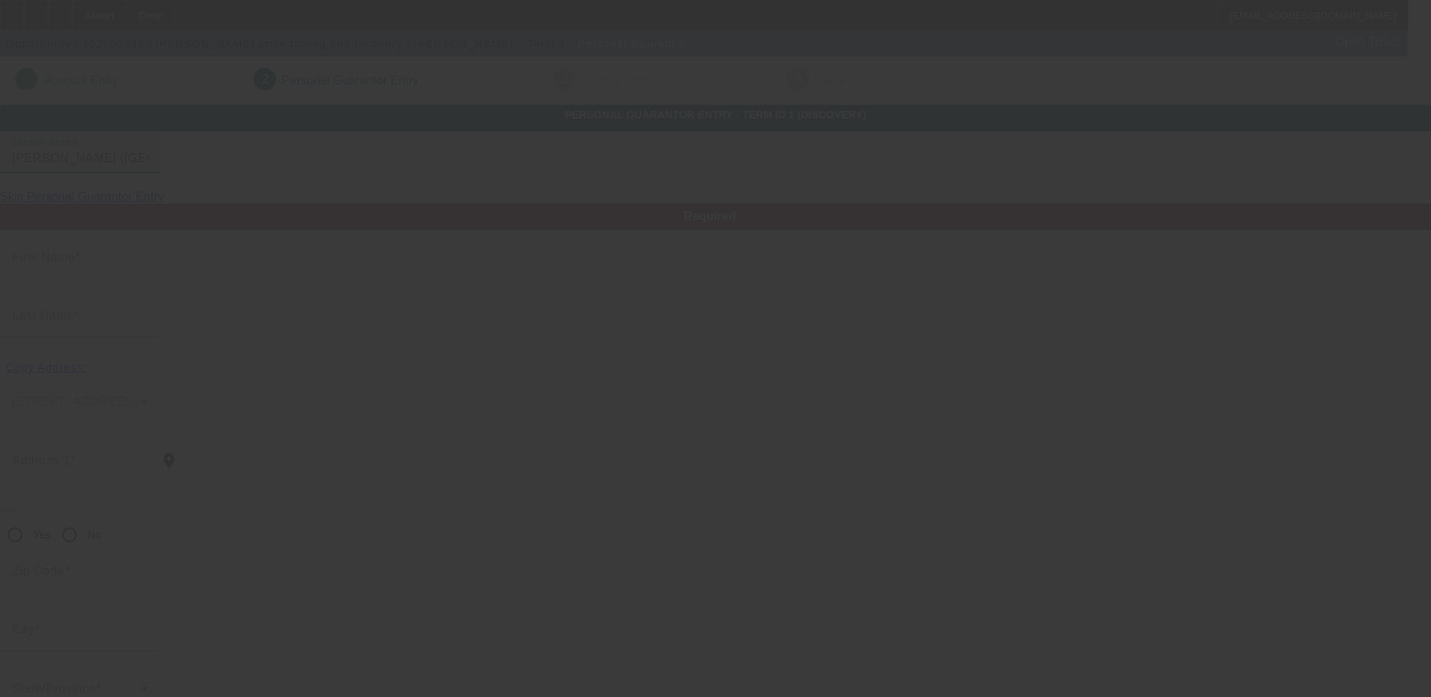
type input "[PERSON_NAME]"
type input "Price"
type input "24 Overlook Drive"
radio input "true"
type input "08886"
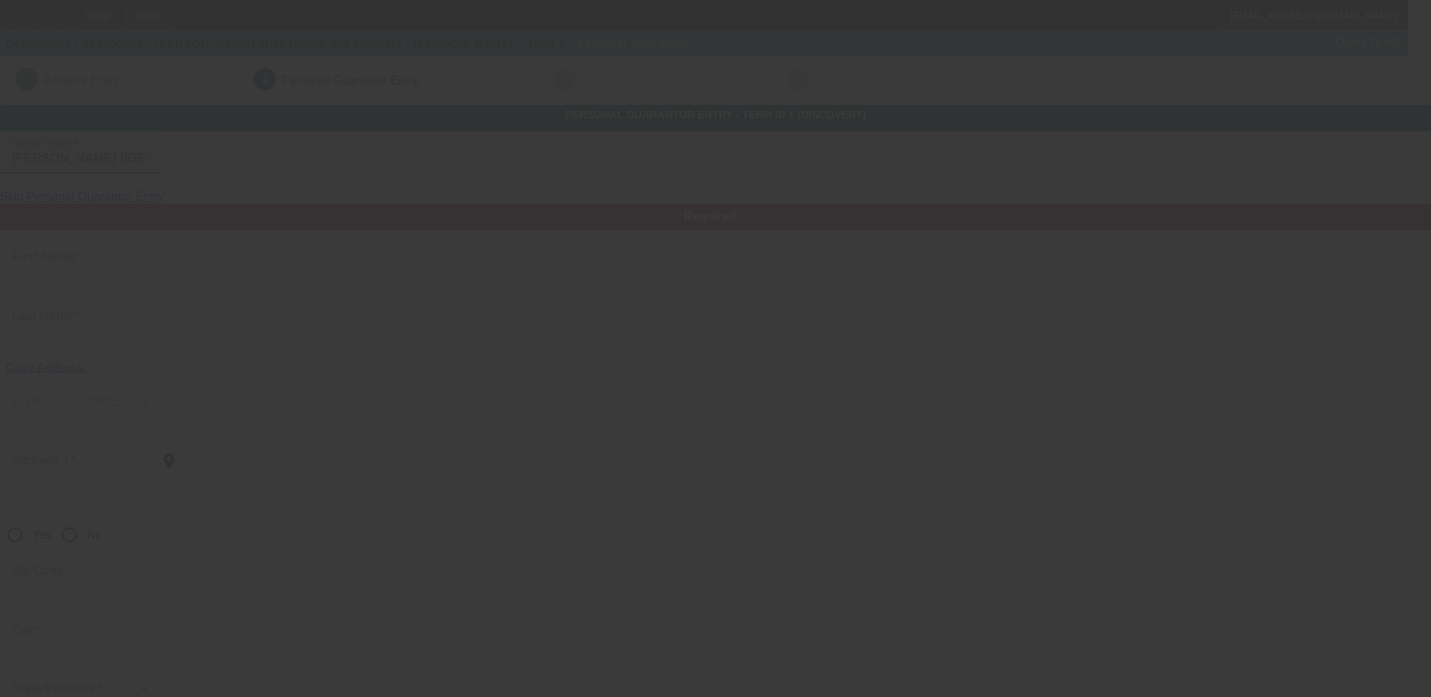
type input "Lopatcong"
type input "[PHONE_NUMBER]"
type input "70"
type input "151-72-8134"
type input "cp070979@gmail.com"
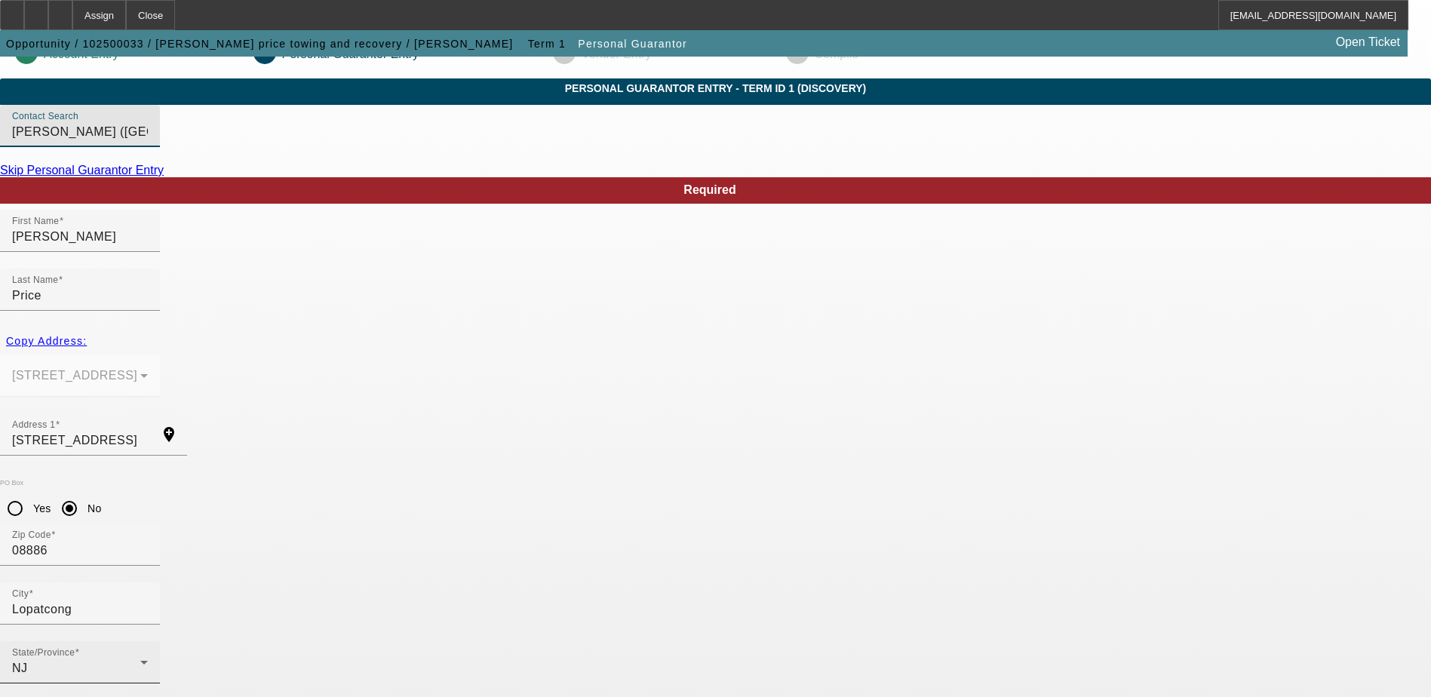
scroll to position [41, 0]
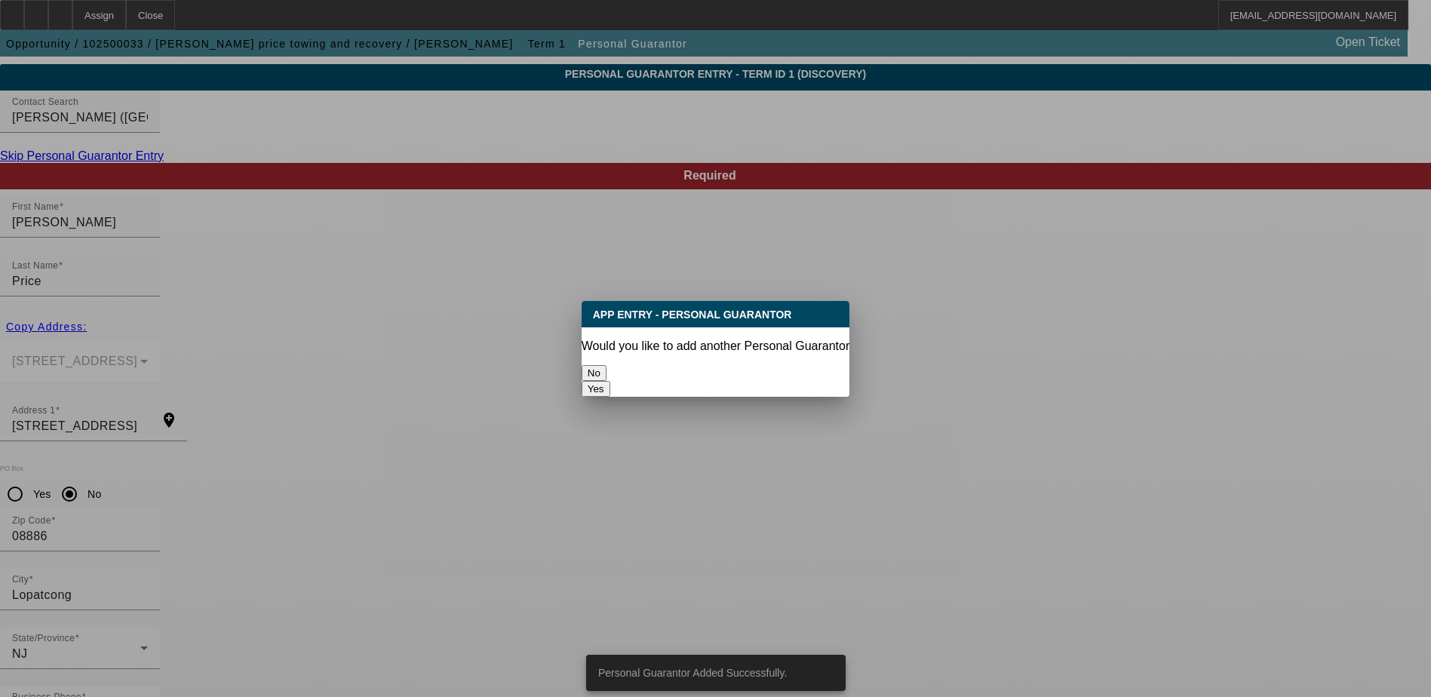
scroll to position [0, 0]
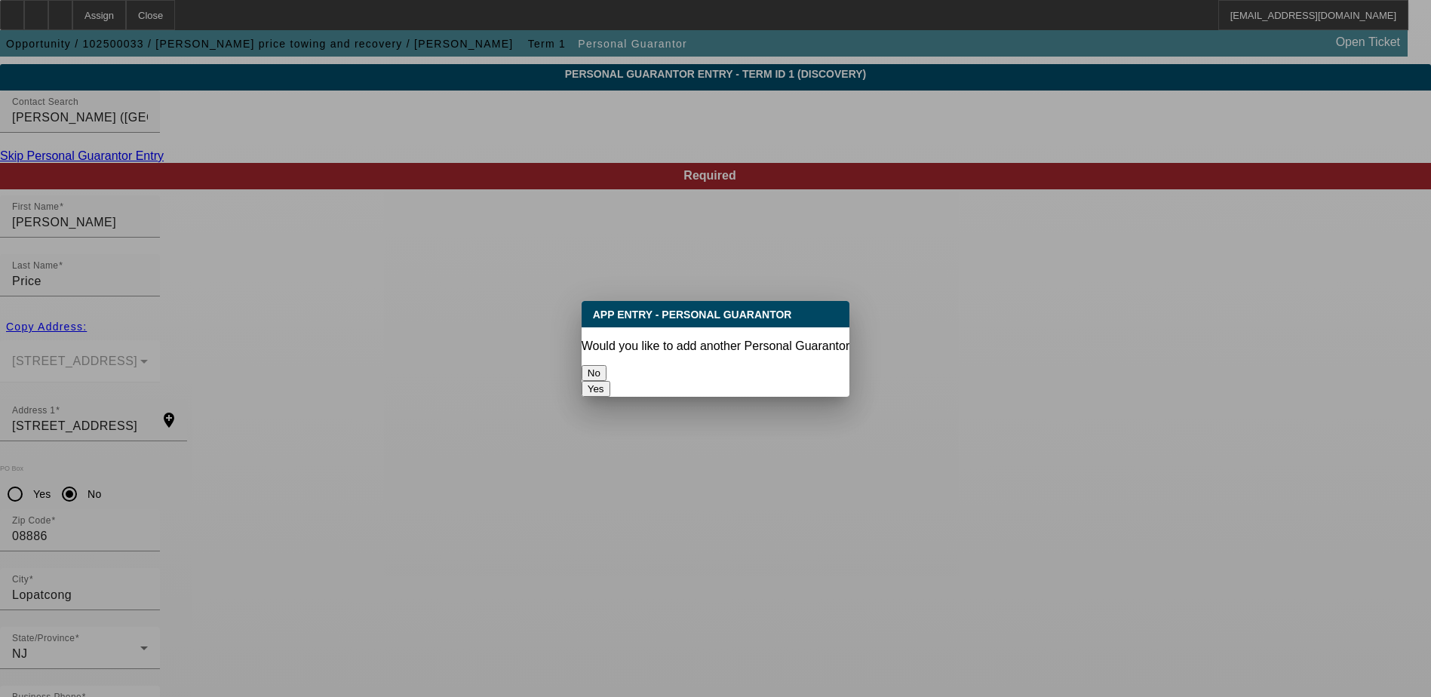
click at [607, 365] on button "No" at bounding box center [594, 373] width 25 height 16
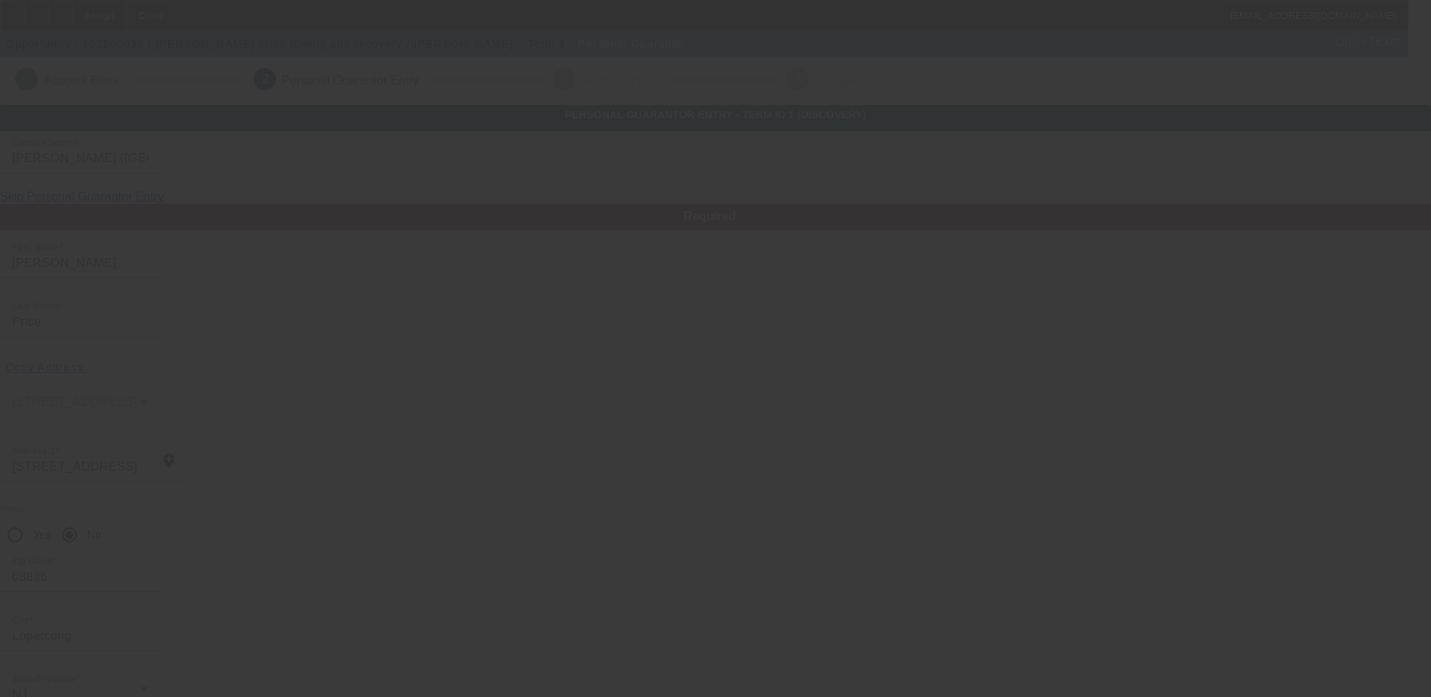
scroll to position [41, 0]
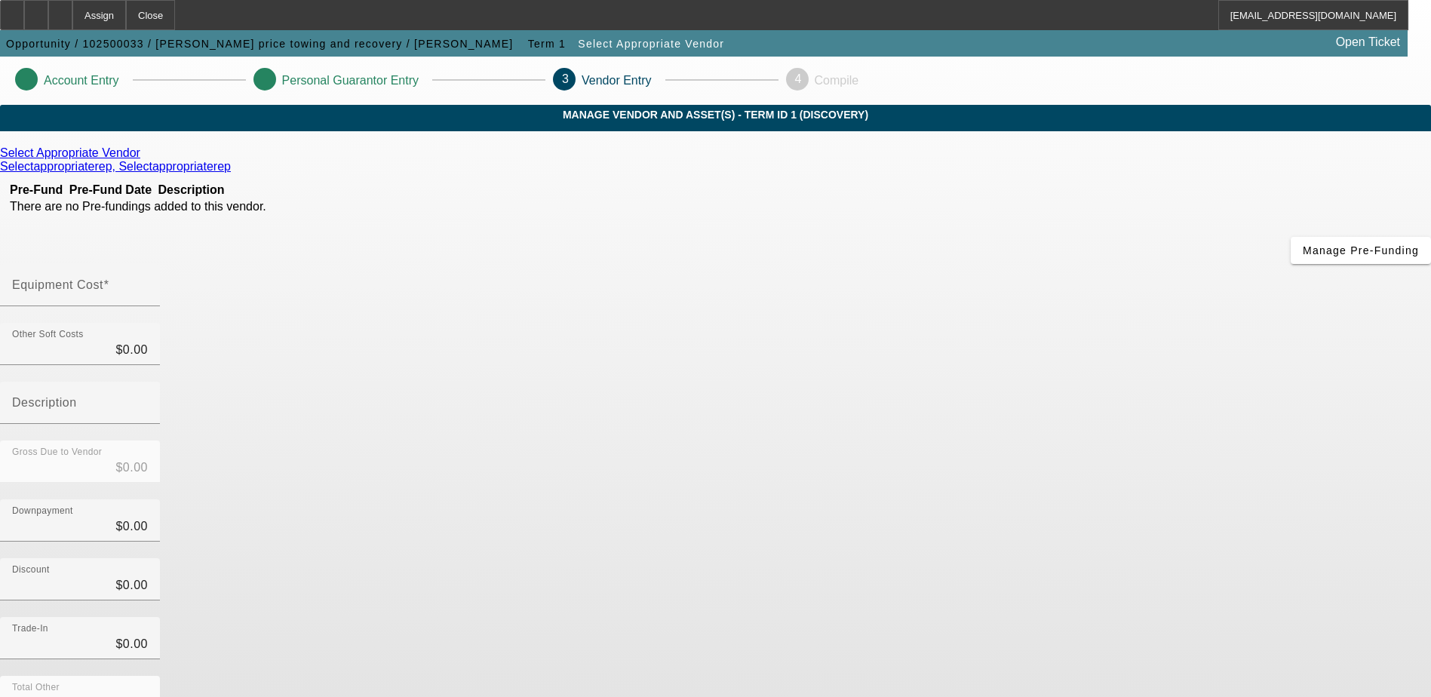
click at [414, 160] on div "Select Appropriate Vendor" at bounding box center [715, 153] width 1431 height 14
click at [144, 159] on icon at bounding box center [144, 152] width 0 height 13
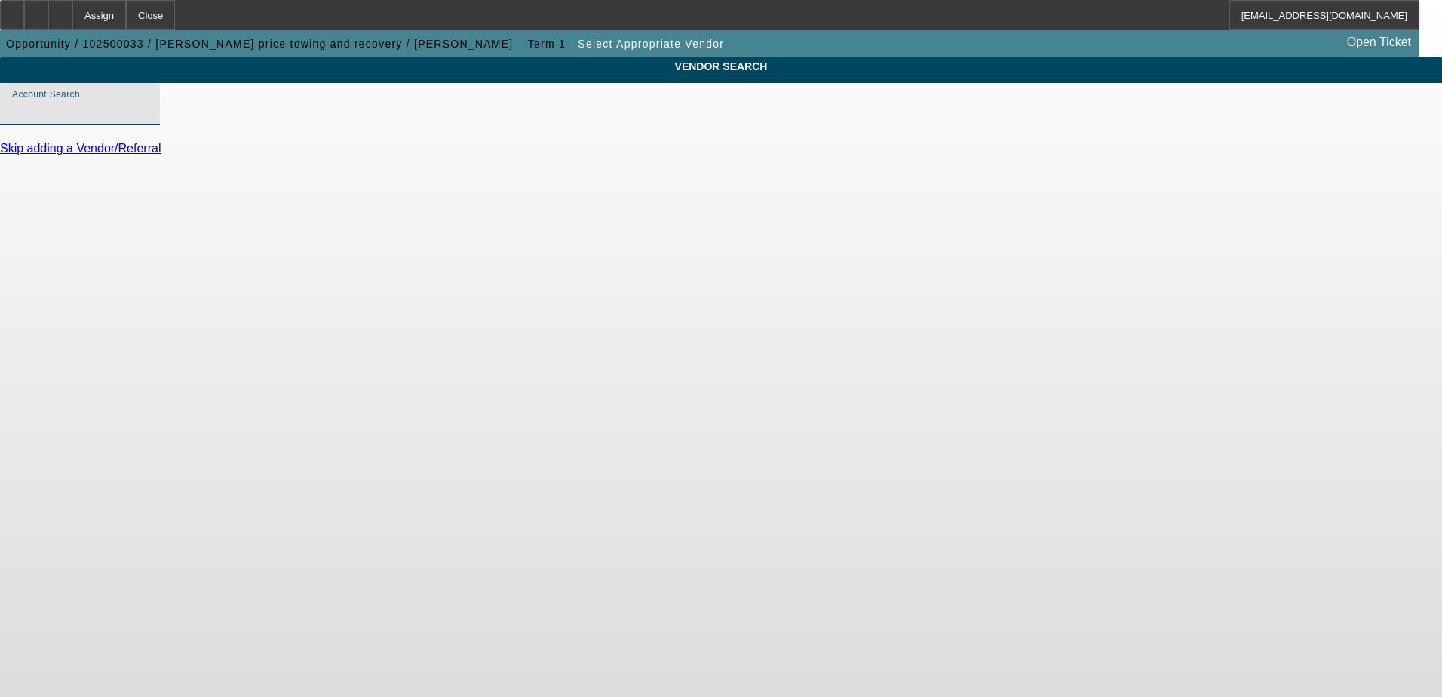
click at [148, 119] on input "Account Search" at bounding box center [80, 110] width 136 height 18
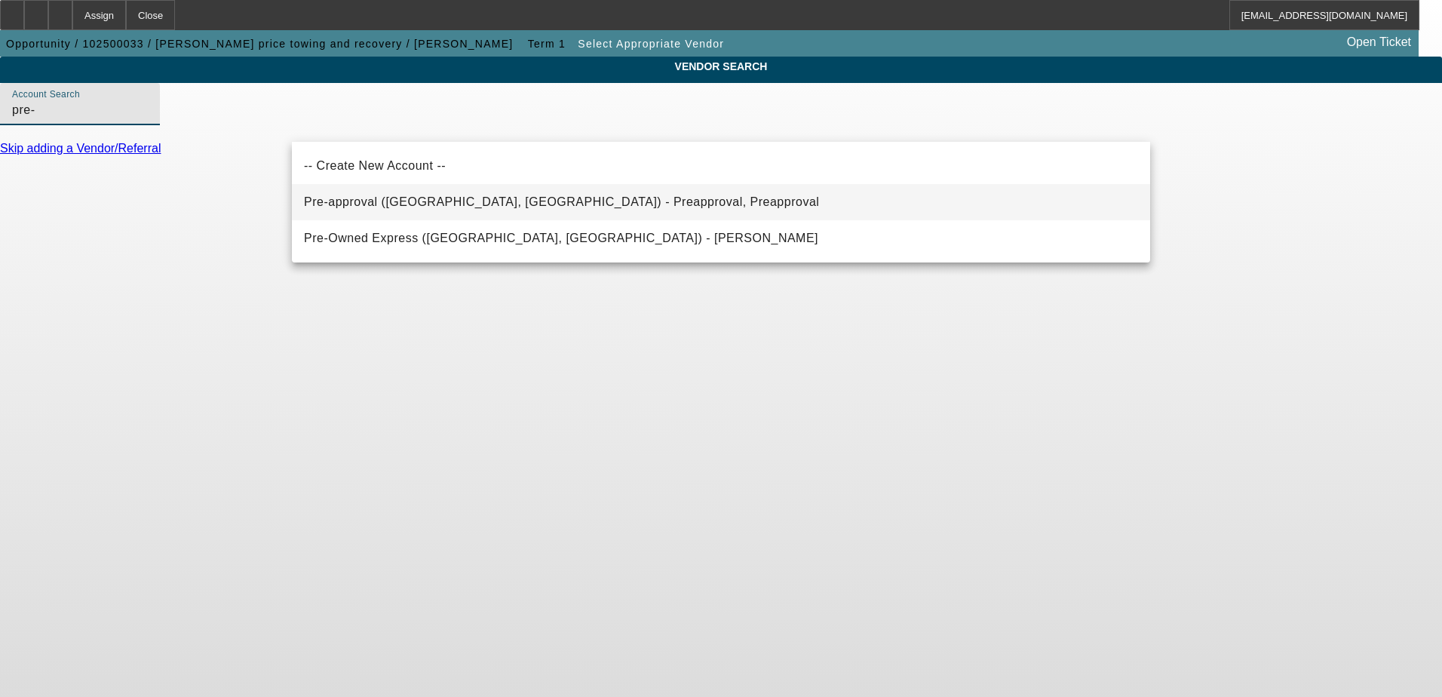
click at [414, 201] on span "Pre-approval (Northbrook, IL) - Preapproval, Preapproval" at bounding box center [561, 201] width 515 height 13
type input "Pre-approval (Northbrook, IL) - Preapproval, Preapproval"
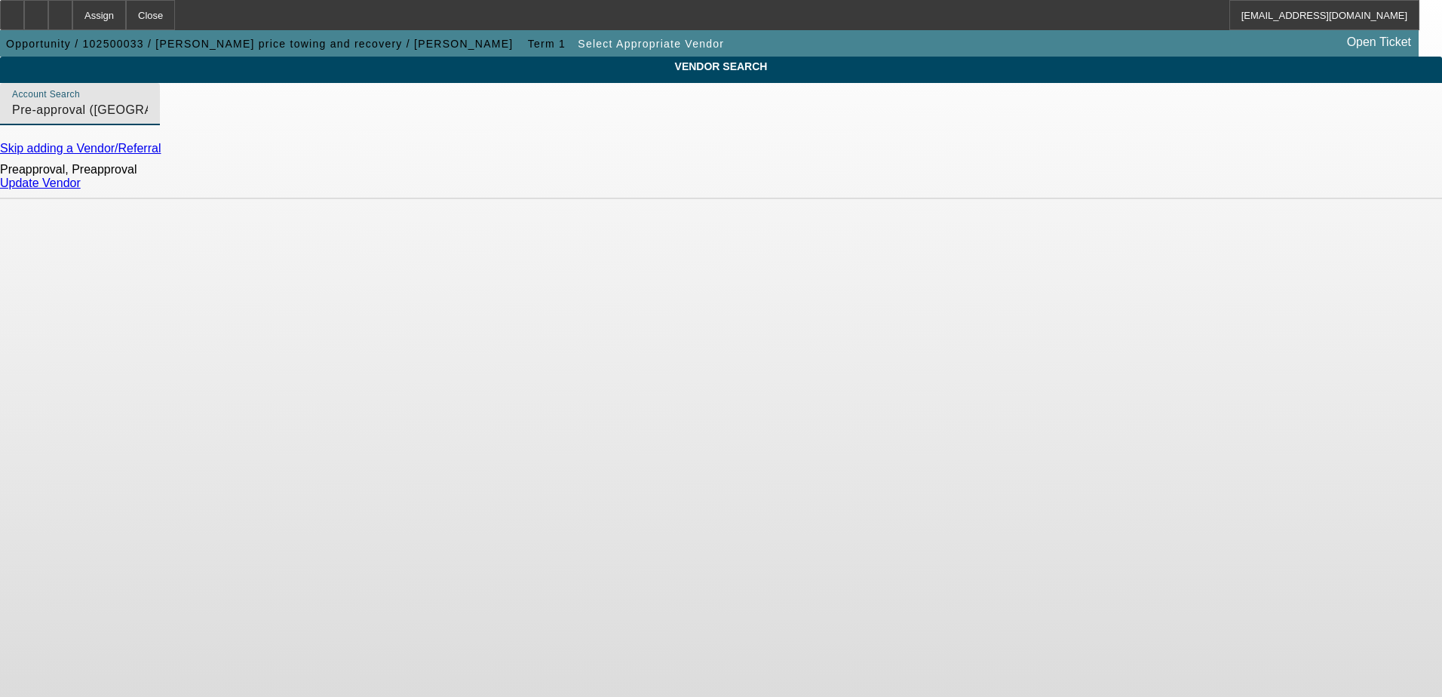
click at [81, 189] on link "Update Vendor" at bounding box center [40, 183] width 81 height 13
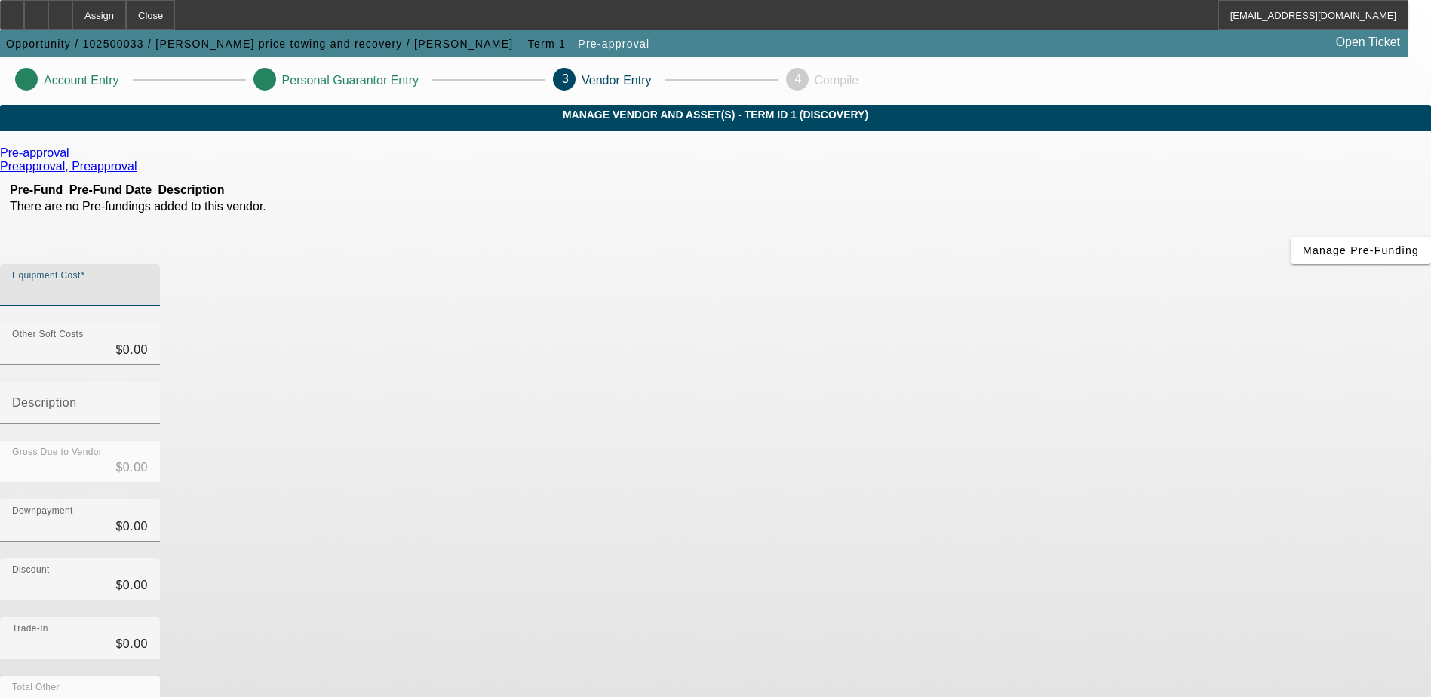
click at [148, 282] on input "Equipment Cost" at bounding box center [80, 291] width 136 height 18
type input "6"
type input "$6.00"
type input "60"
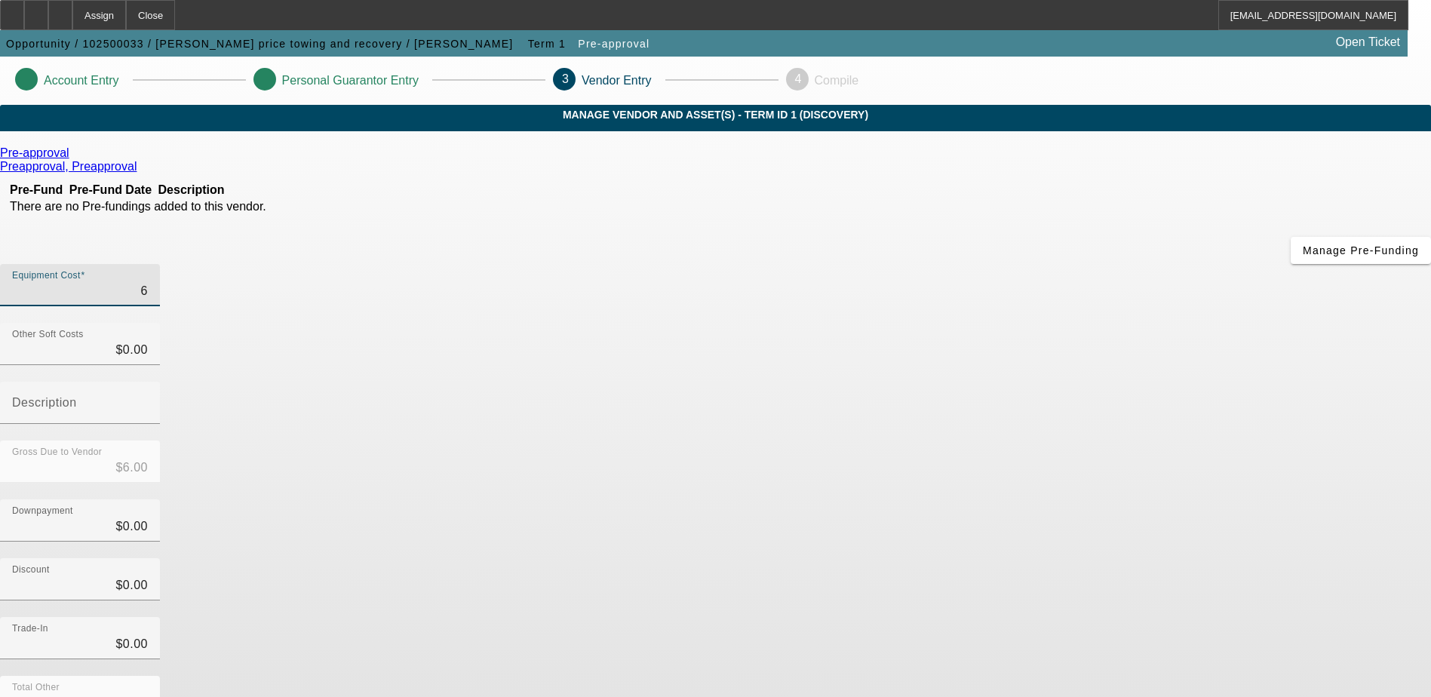
type input "$60.00"
type input "600"
type input "$600.00"
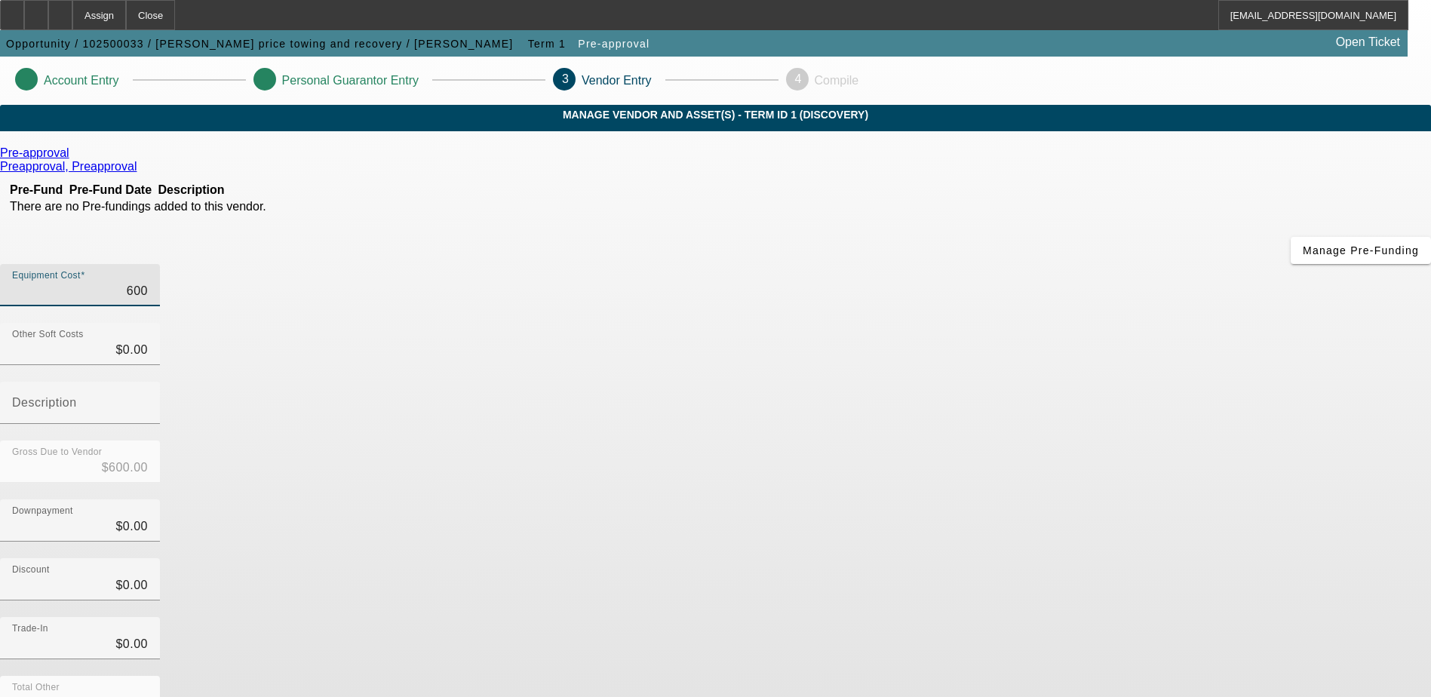
type input "6000"
type input "$6,000.00"
type input "60000"
type input "$60,000.00"
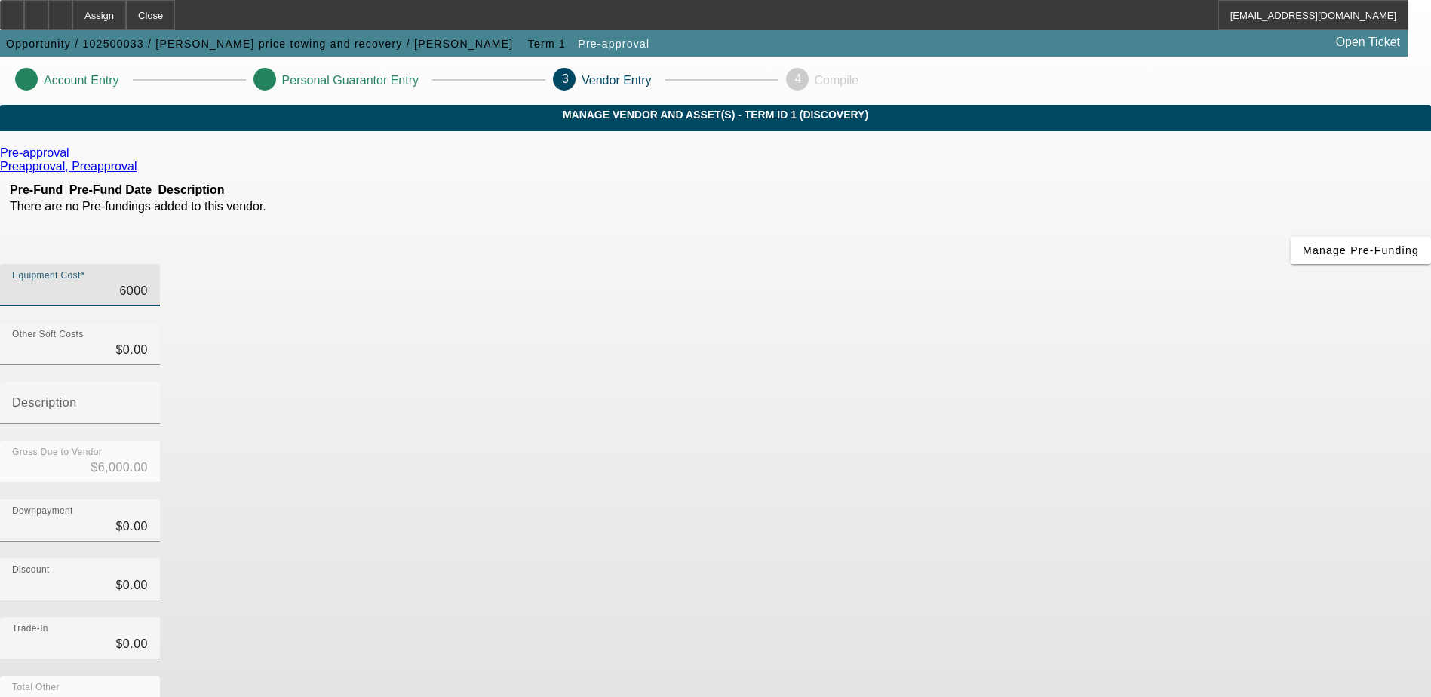
type input "$60,000.00"
click at [1018, 499] on div "Downpayment $0.00" at bounding box center [715, 528] width 1431 height 59
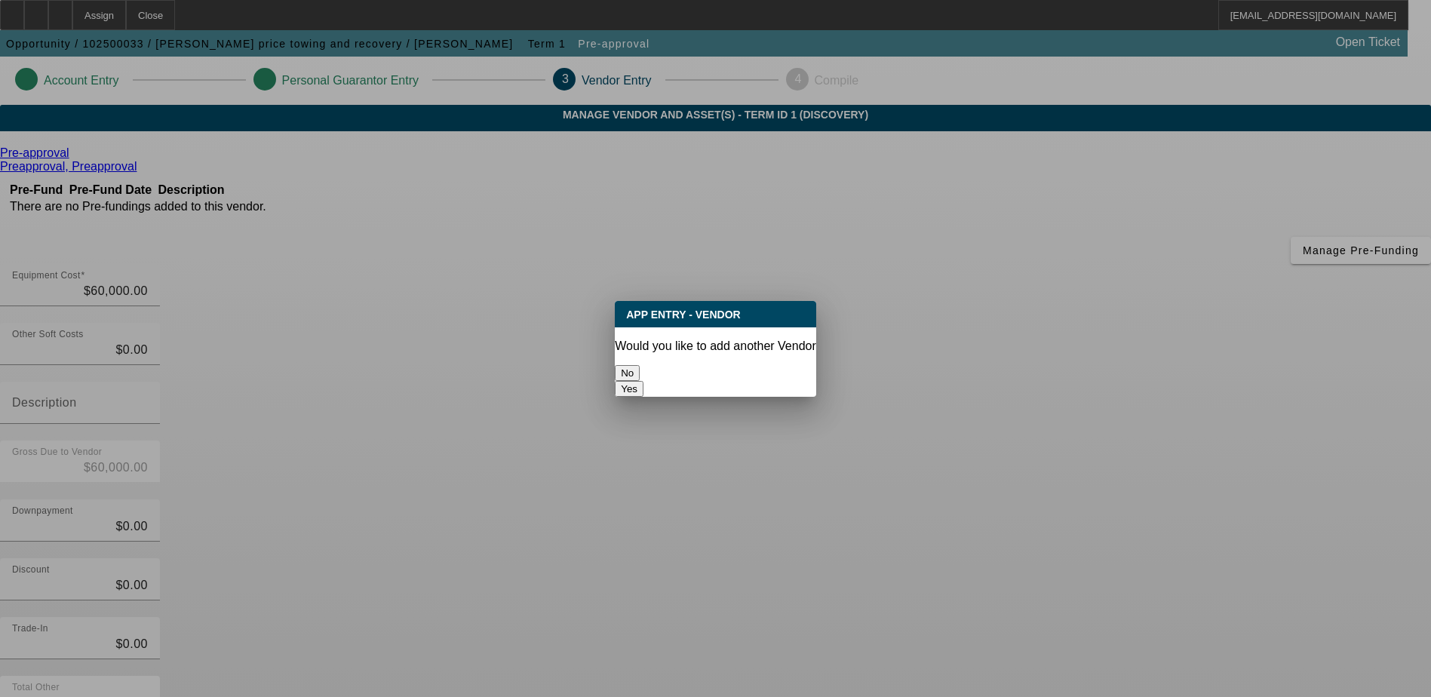
click at [640, 365] on button "No" at bounding box center [627, 373] width 25 height 16
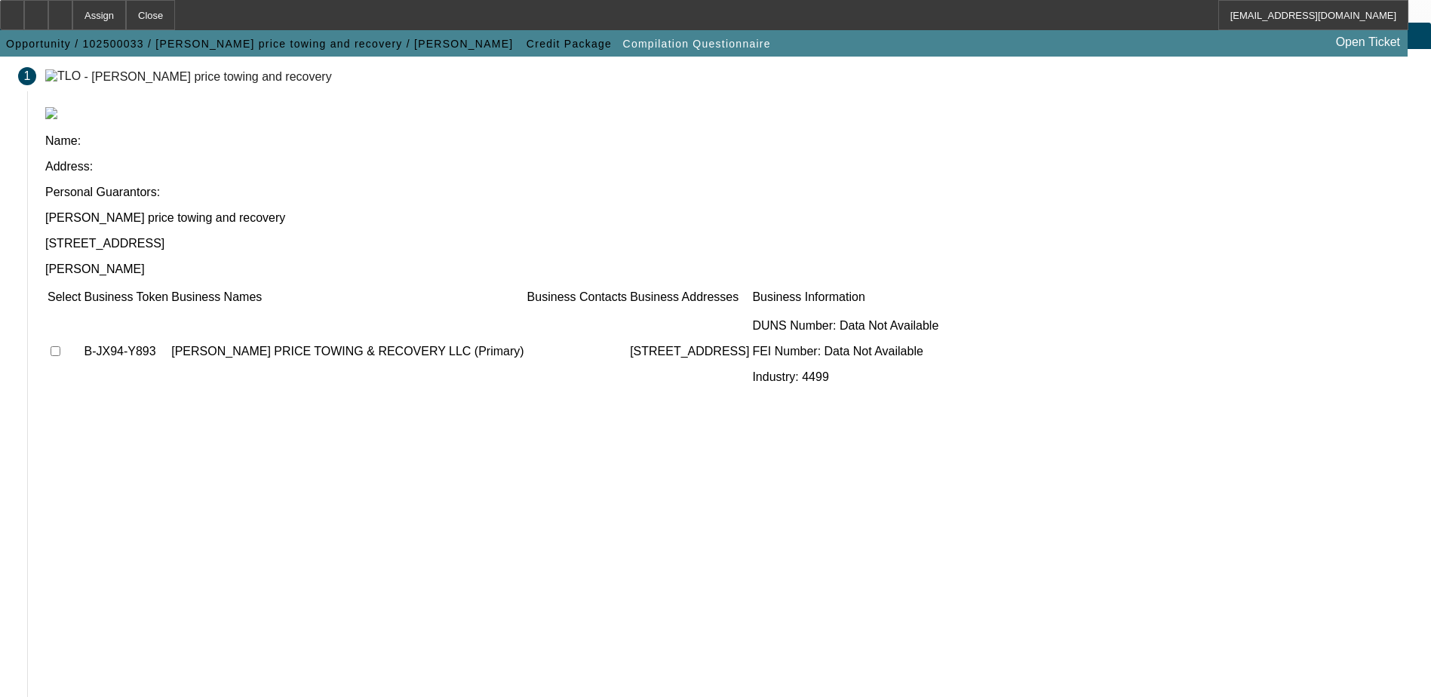
scroll to position [83, 0]
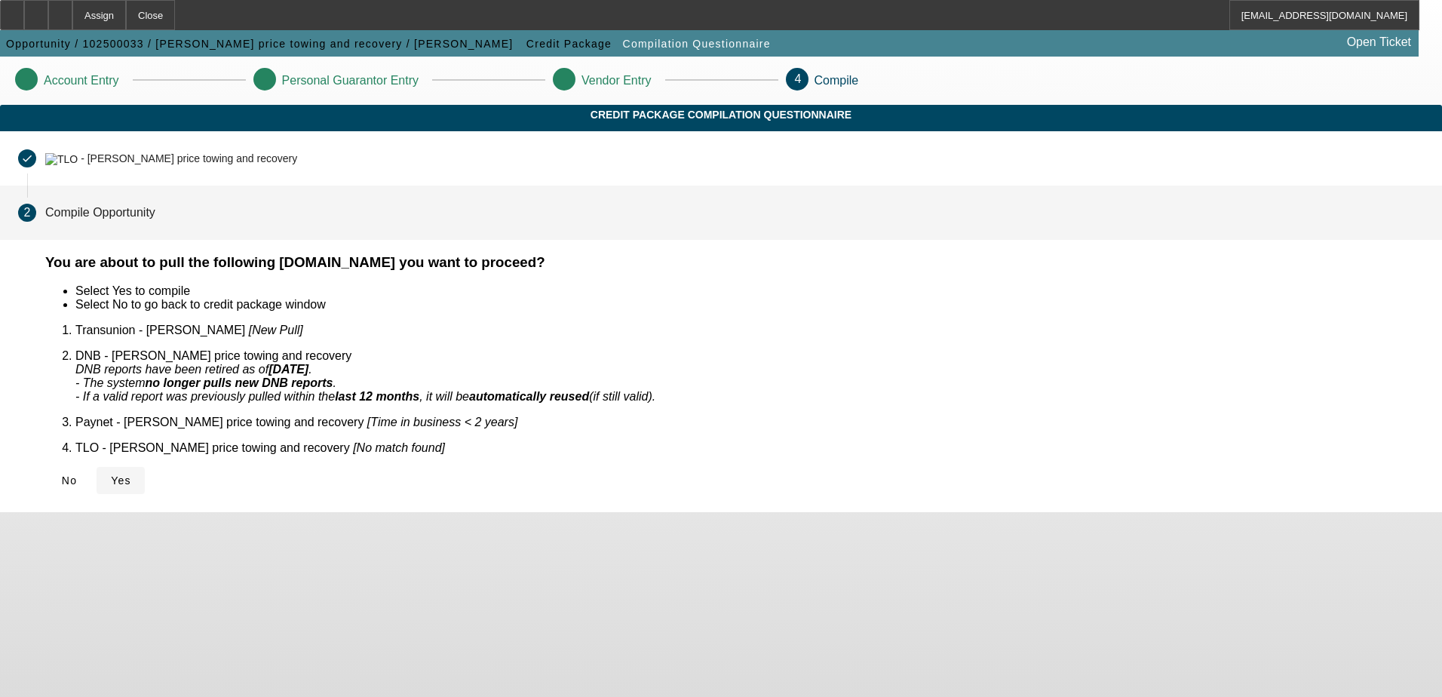
click at [111, 474] on icon at bounding box center [111, 480] width 0 height 12
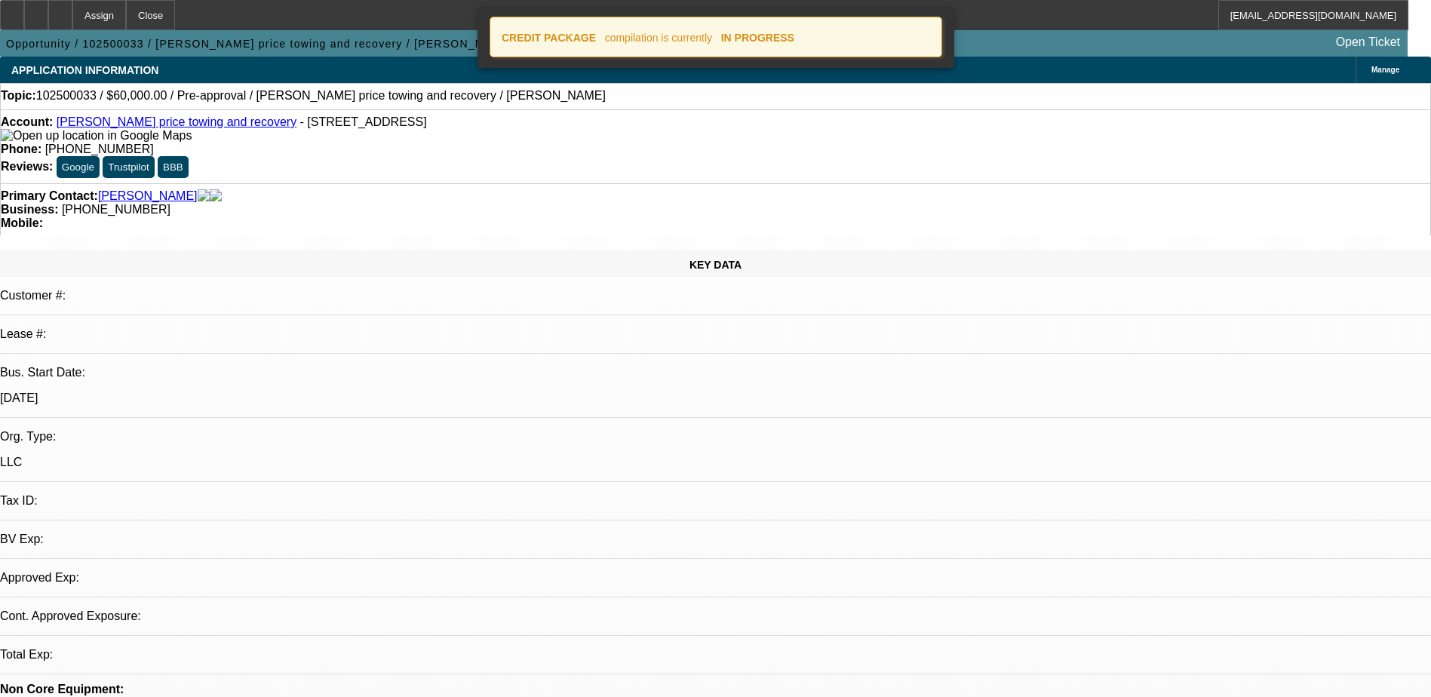
select select "0"
select select "2"
select select "0.1"
select select "4"
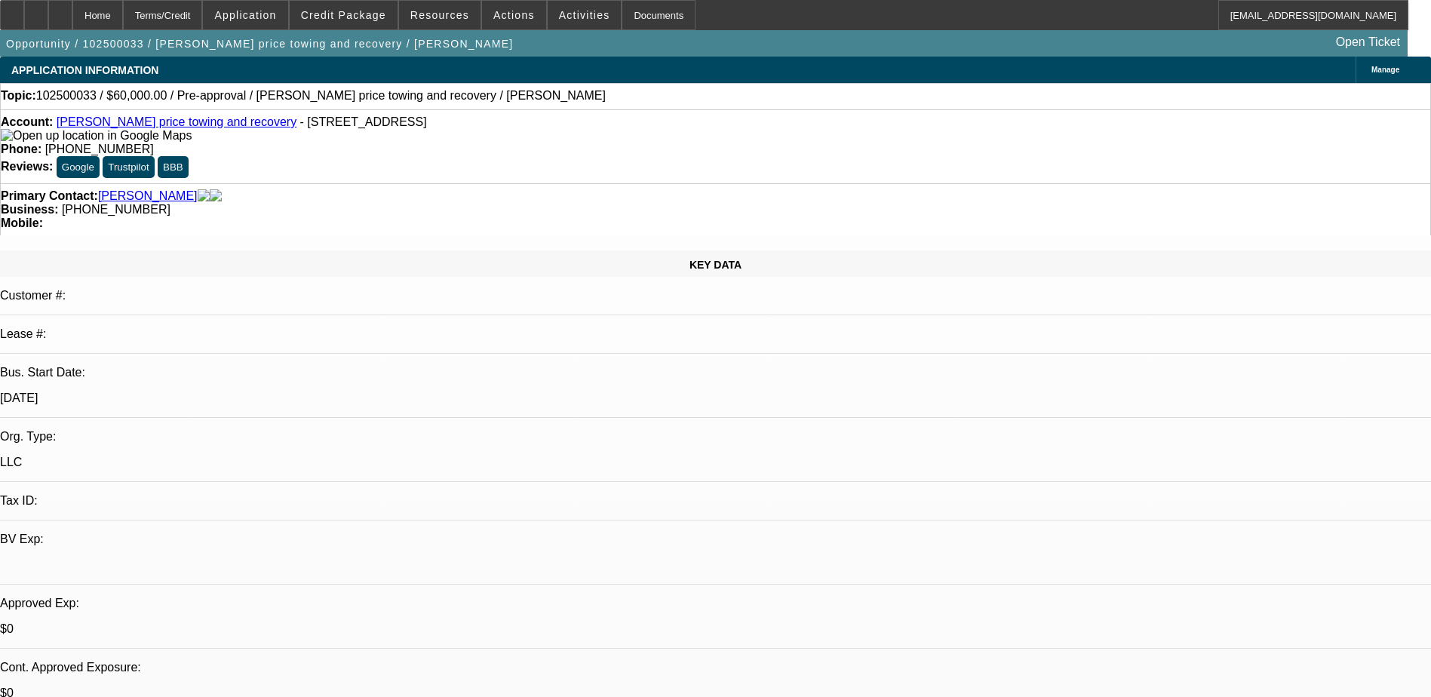
select select "0"
select select "2"
select select "0.1"
select select "4"
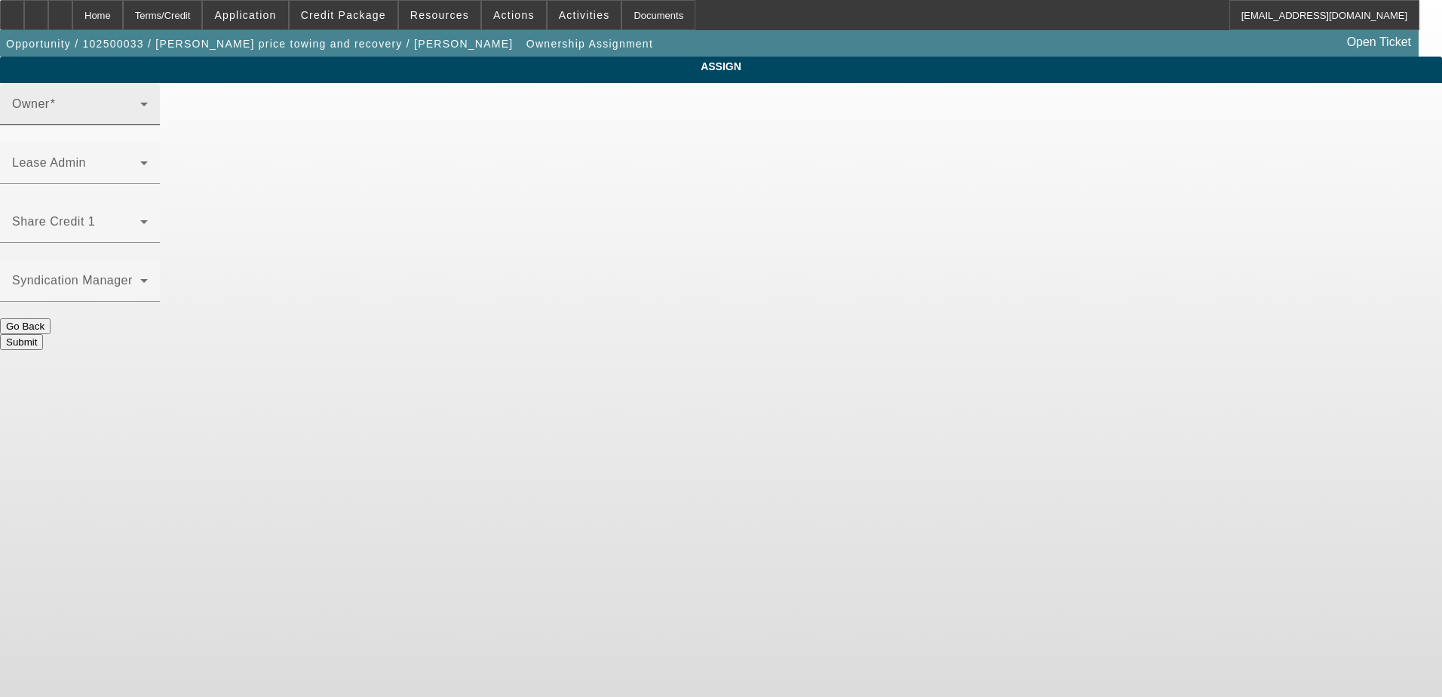
click at [140, 119] on span at bounding box center [76, 110] width 128 height 18
click at [148, 106] on icon at bounding box center [144, 105] width 8 height 4
click at [140, 118] on span at bounding box center [76, 110] width 128 height 18
click at [140, 219] on span at bounding box center [76, 228] width 128 height 18
click at [140, 119] on span at bounding box center [76, 110] width 128 height 18
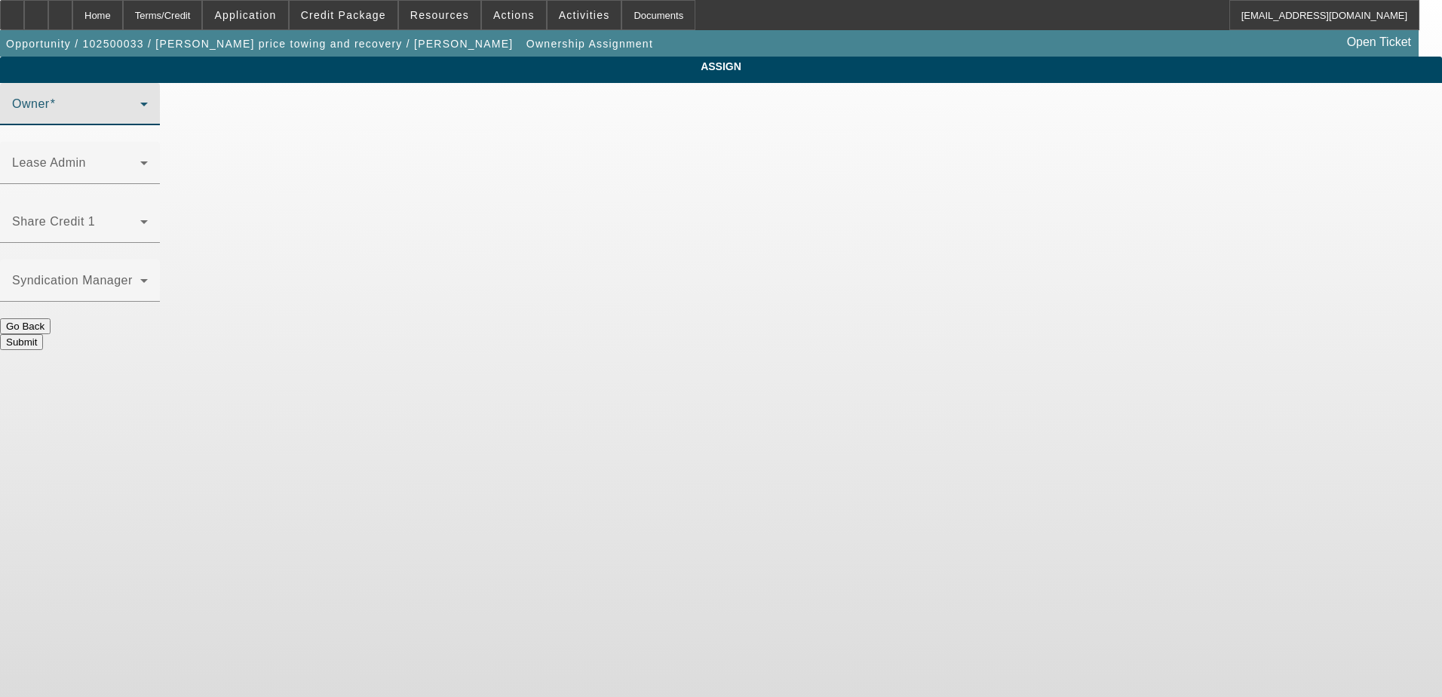
click at [153, 113] on icon at bounding box center [144, 104] width 18 height 18
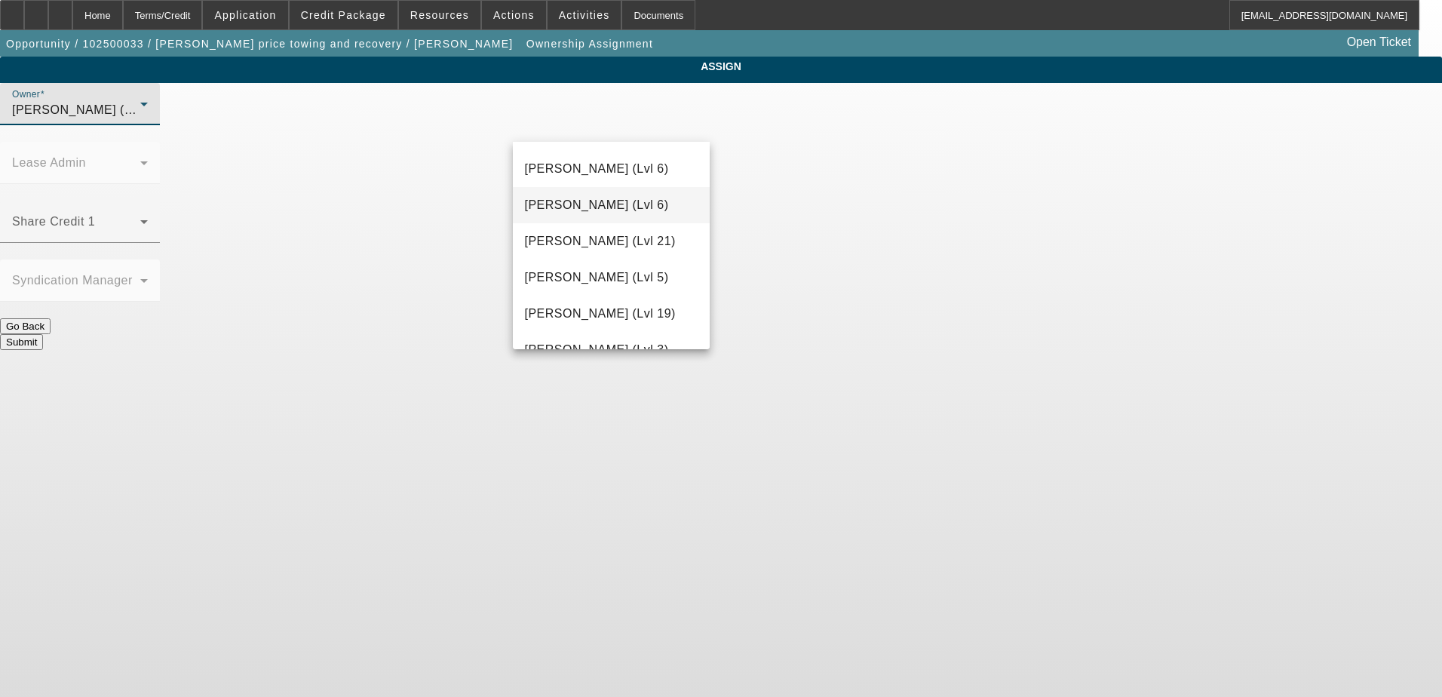
scroll to position [1238, 0]
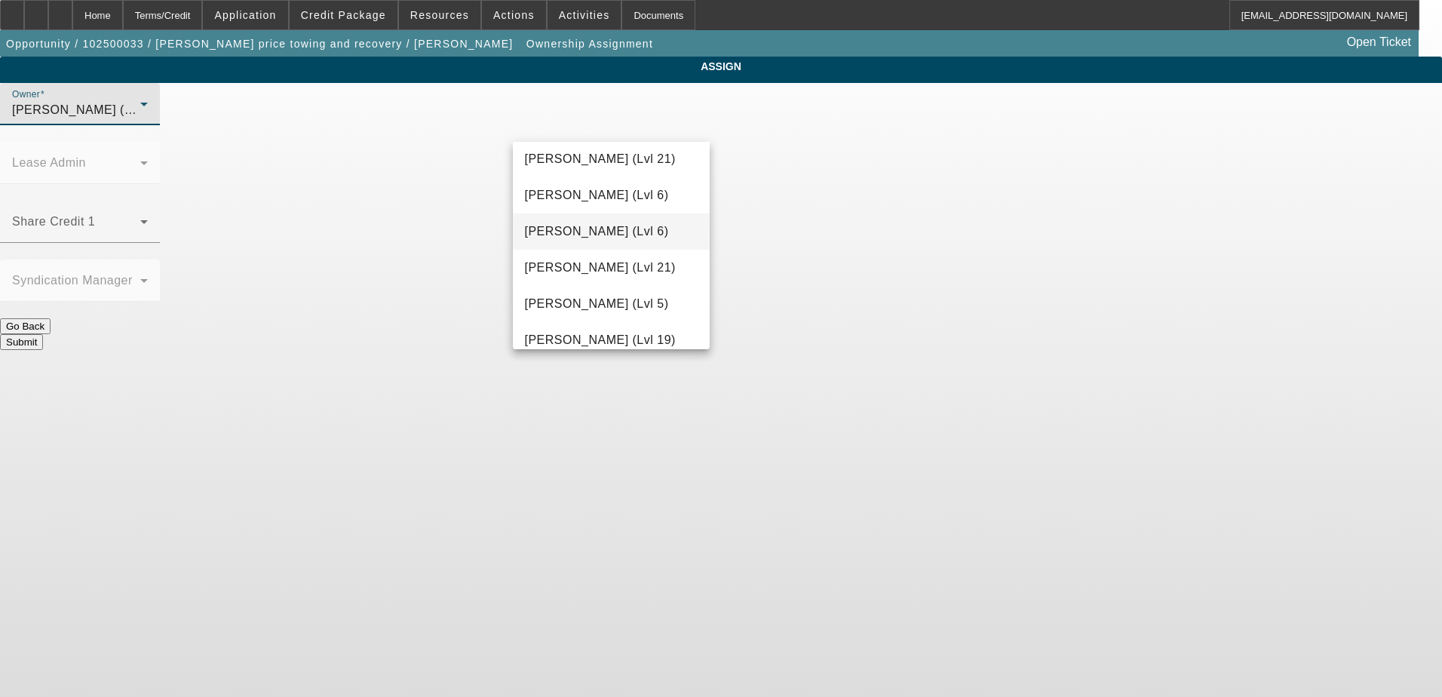
click at [605, 234] on span "Martell, Heath (Lvl 6)" at bounding box center [597, 232] width 144 height 18
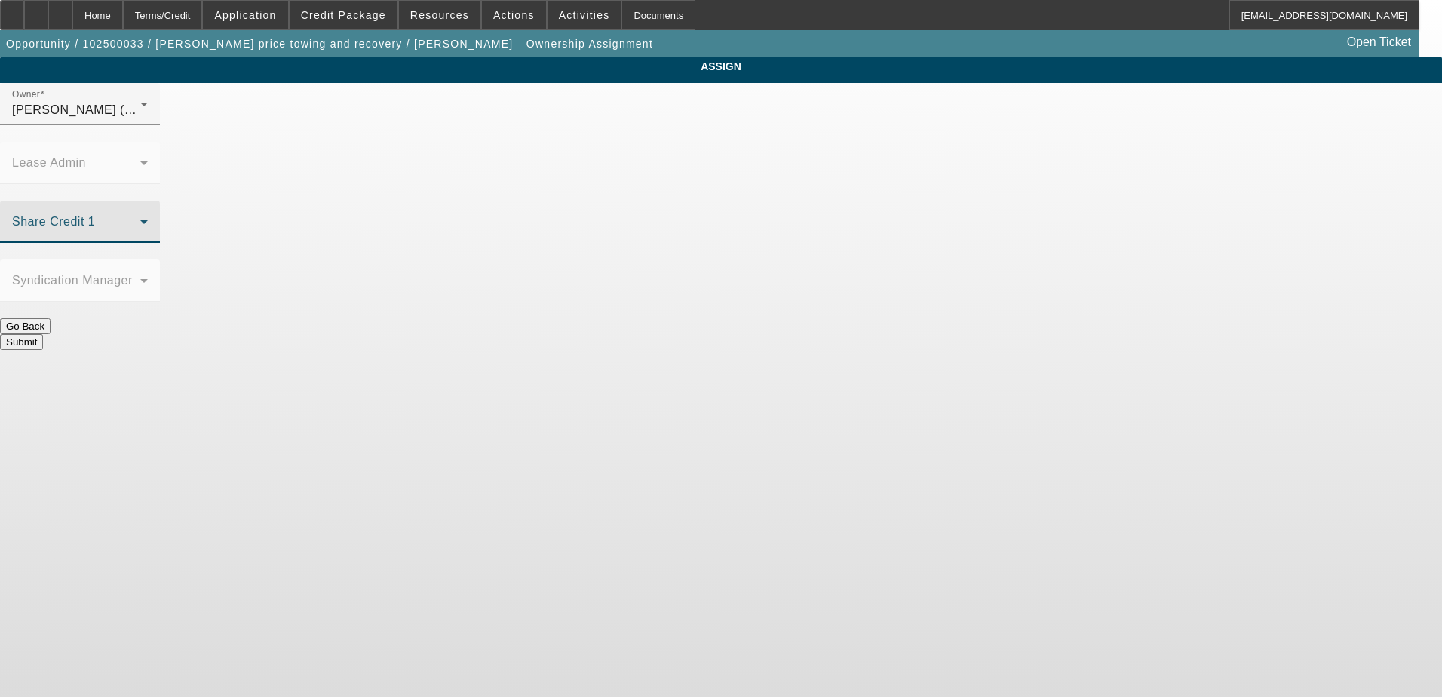
click at [140, 219] on span at bounding box center [76, 228] width 128 height 18
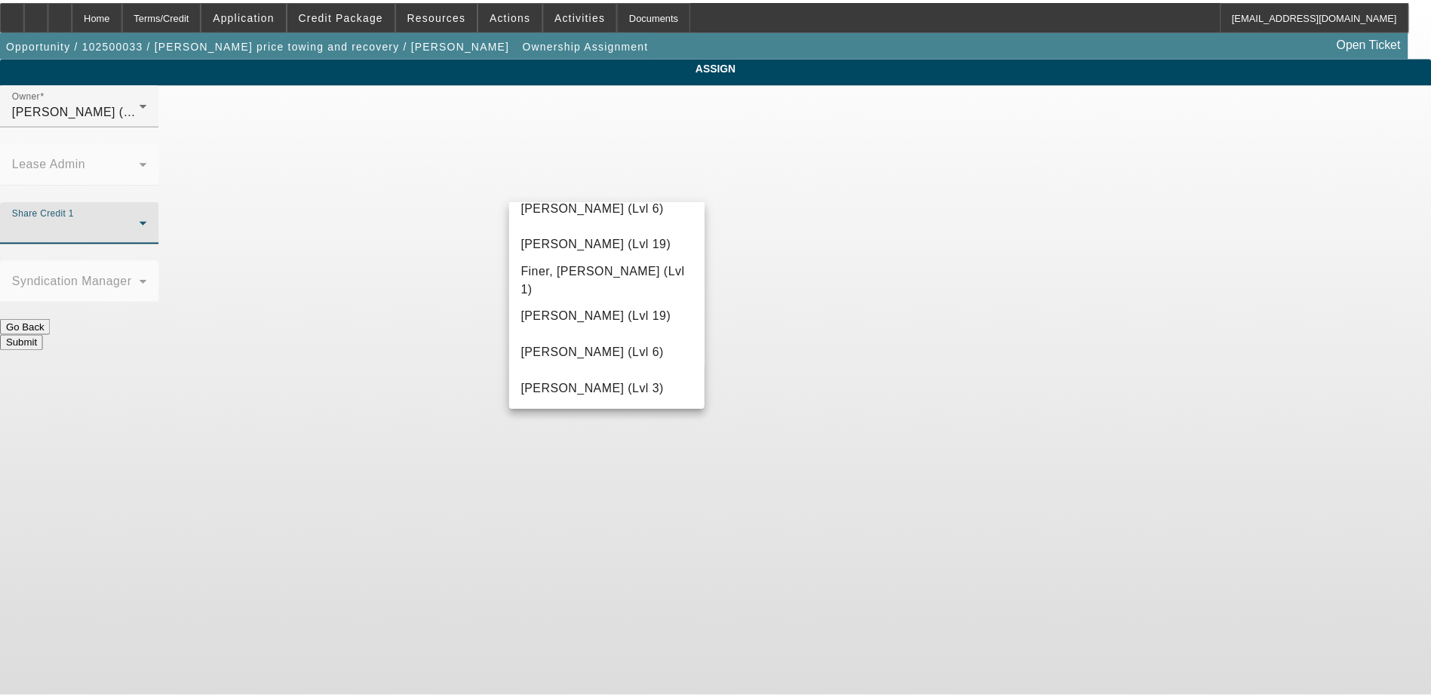
scroll to position [453, 0]
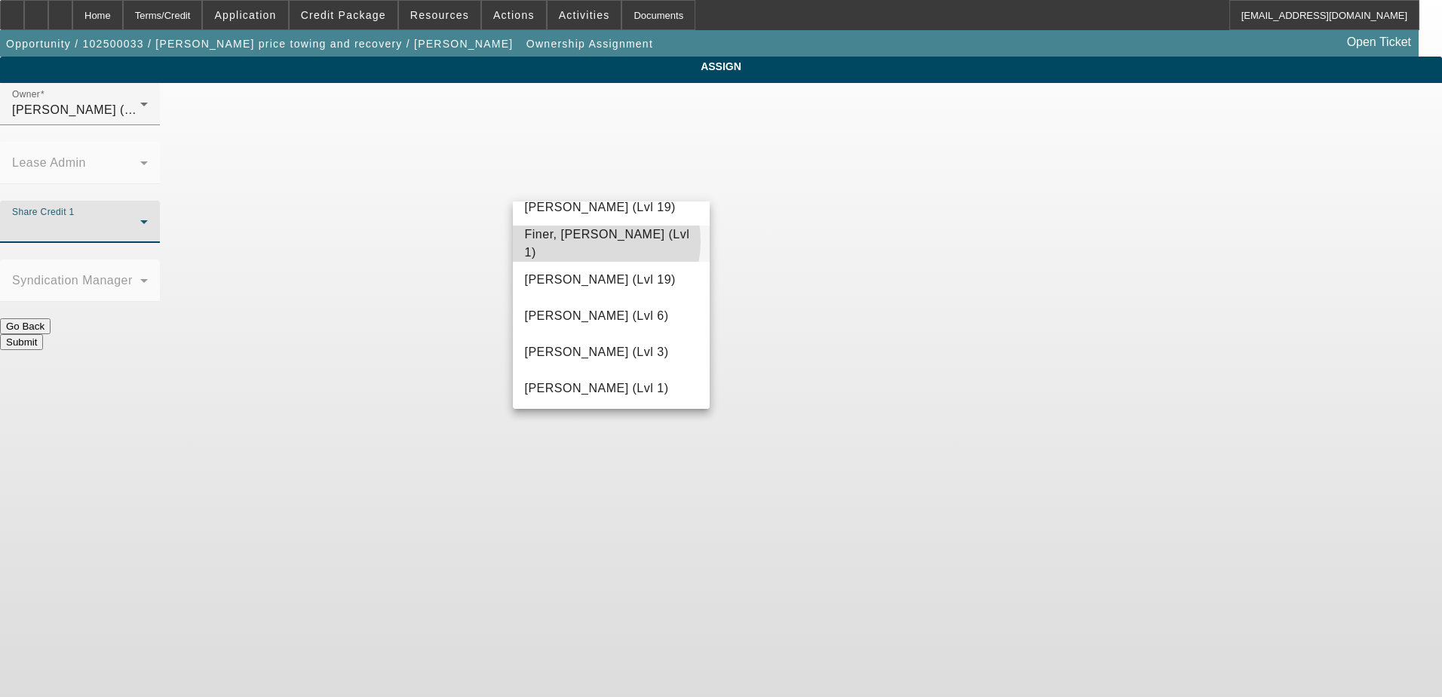
click at [593, 241] on span "Finer, Yinnon (Lvl 1)" at bounding box center [612, 244] width 174 height 36
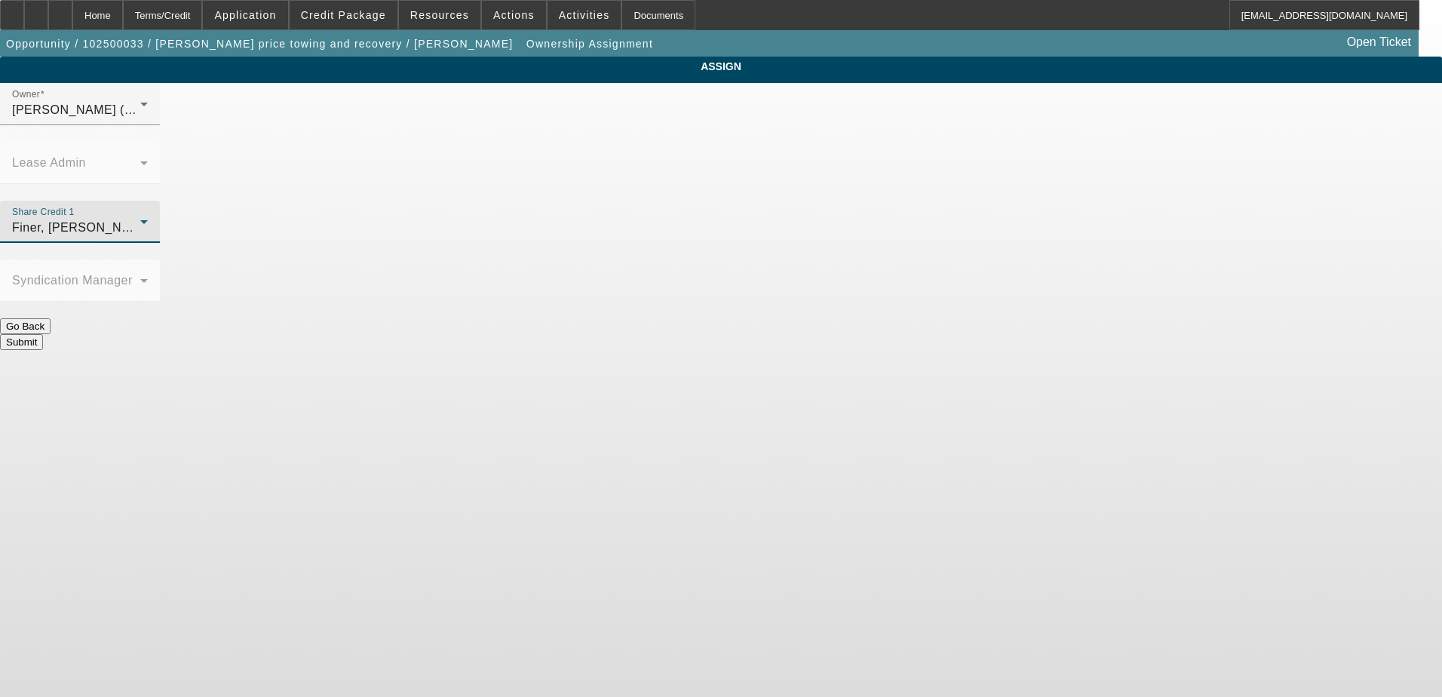
click at [43, 334] on button "Submit" at bounding box center [21, 342] width 43 height 16
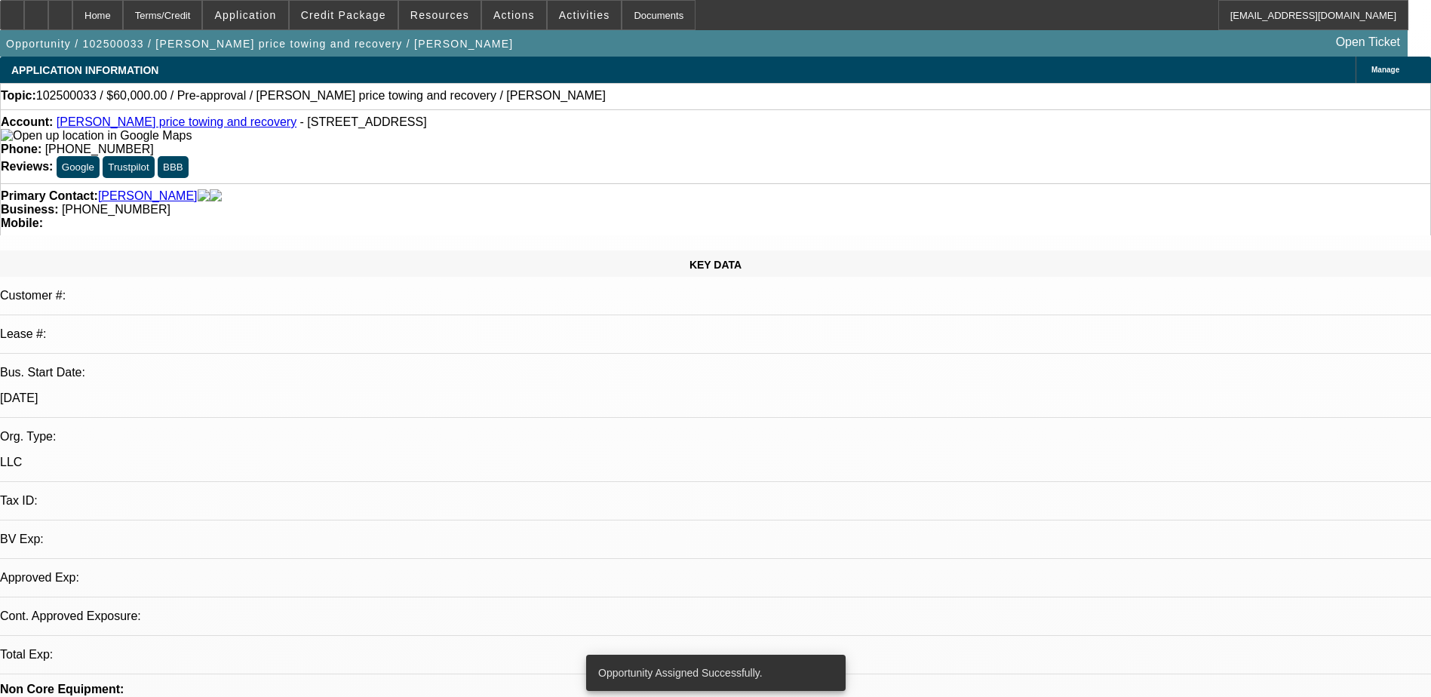
select select "0"
select select "2"
select select "0.1"
select select "4"
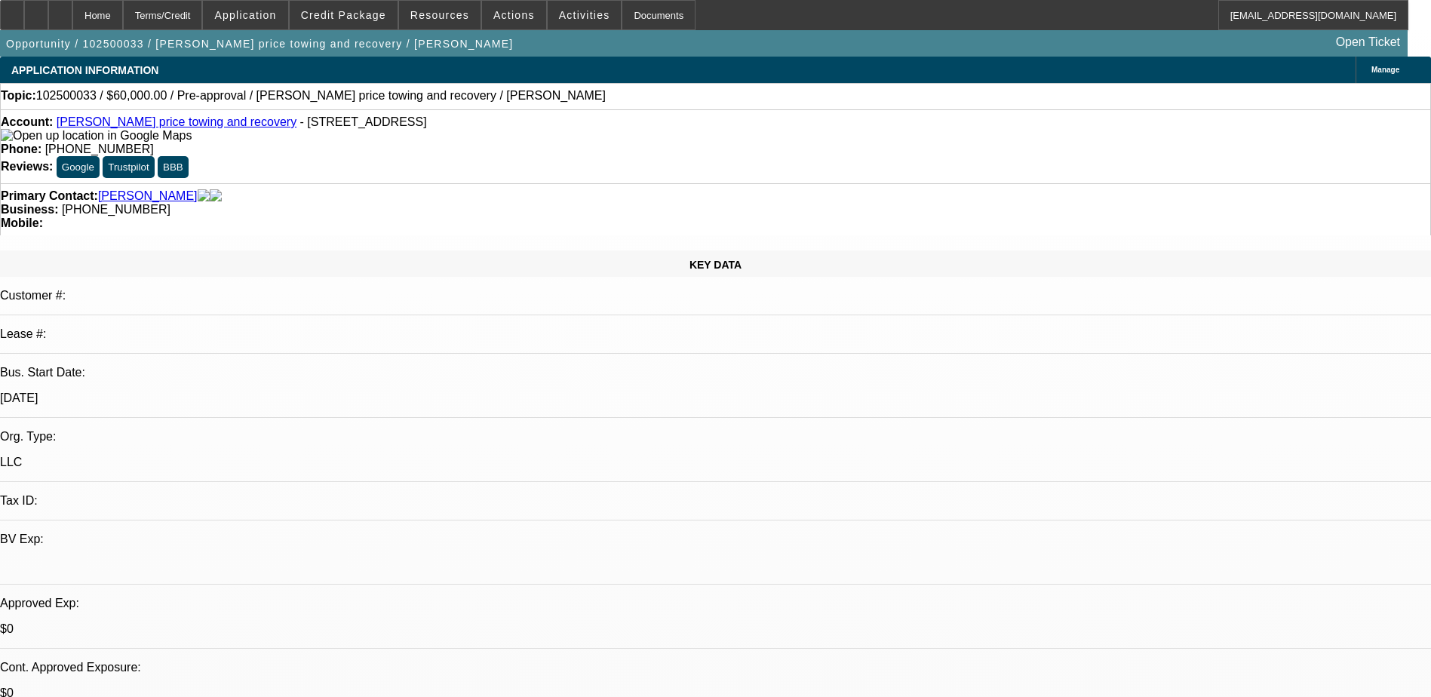
click at [573, 97] on div "Topic: 102500033 / $60,000.00 / Pre-approval / Phillips price towing and recove…" at bounding box center [716, 96] width 1430 height 14
select select "0"
select select "2"
select select "0.1"
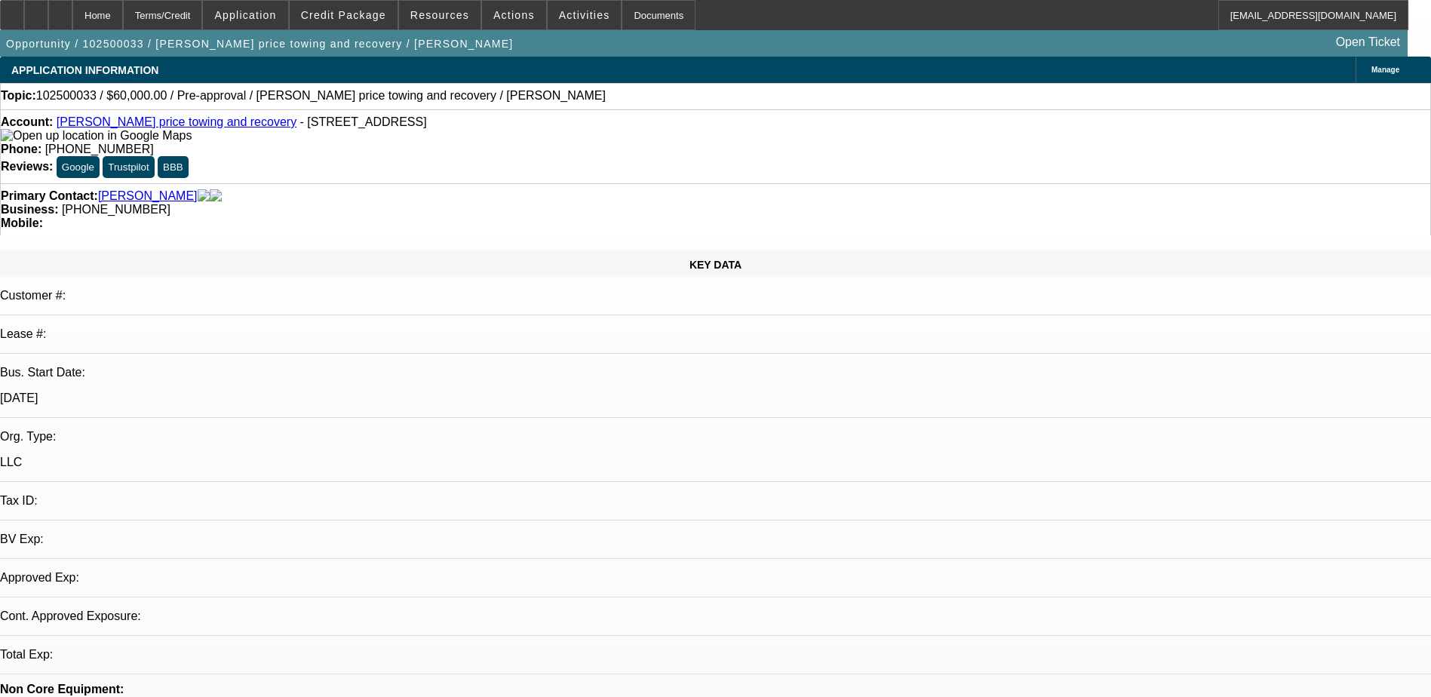
select select "1"
select select "2"
select select "4"
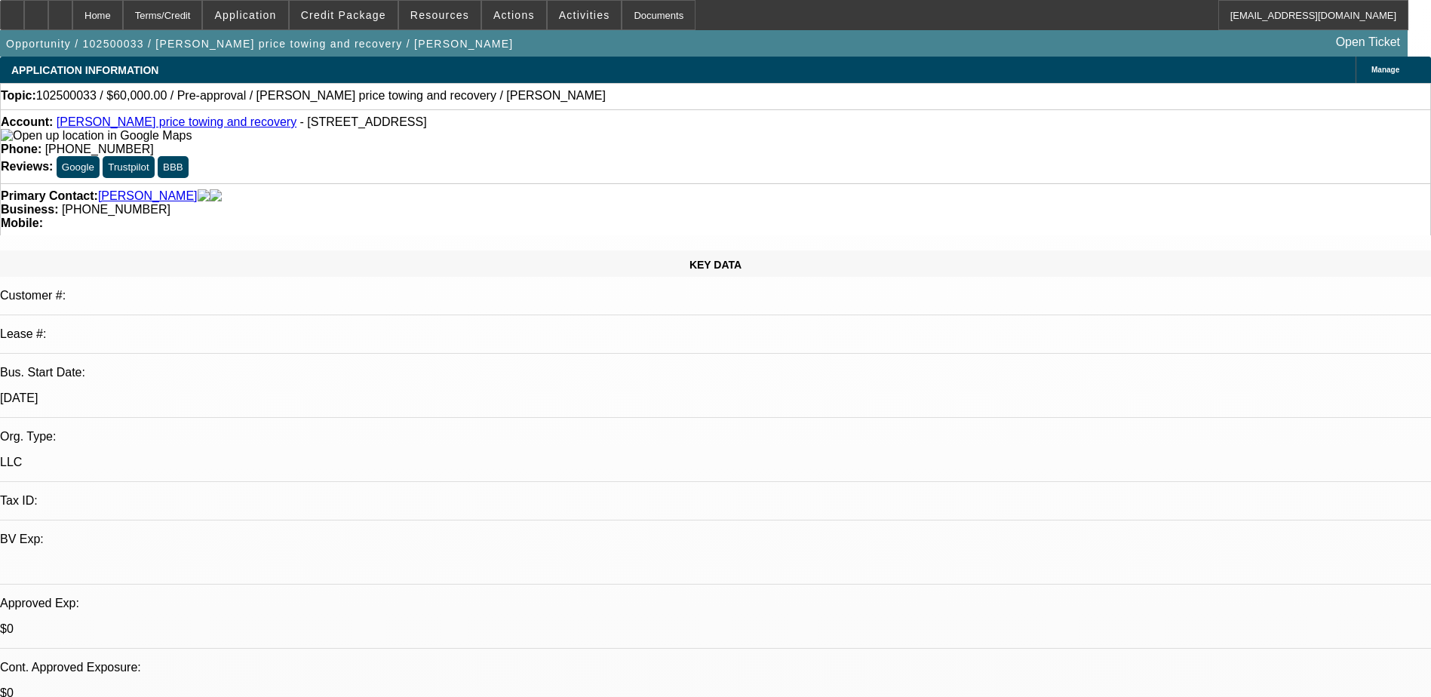
radio input "true"
drag, startPoint x: 1138, startPoint y: 309, endPoint x: 1122, endPoint y: 351, distance: 44.7
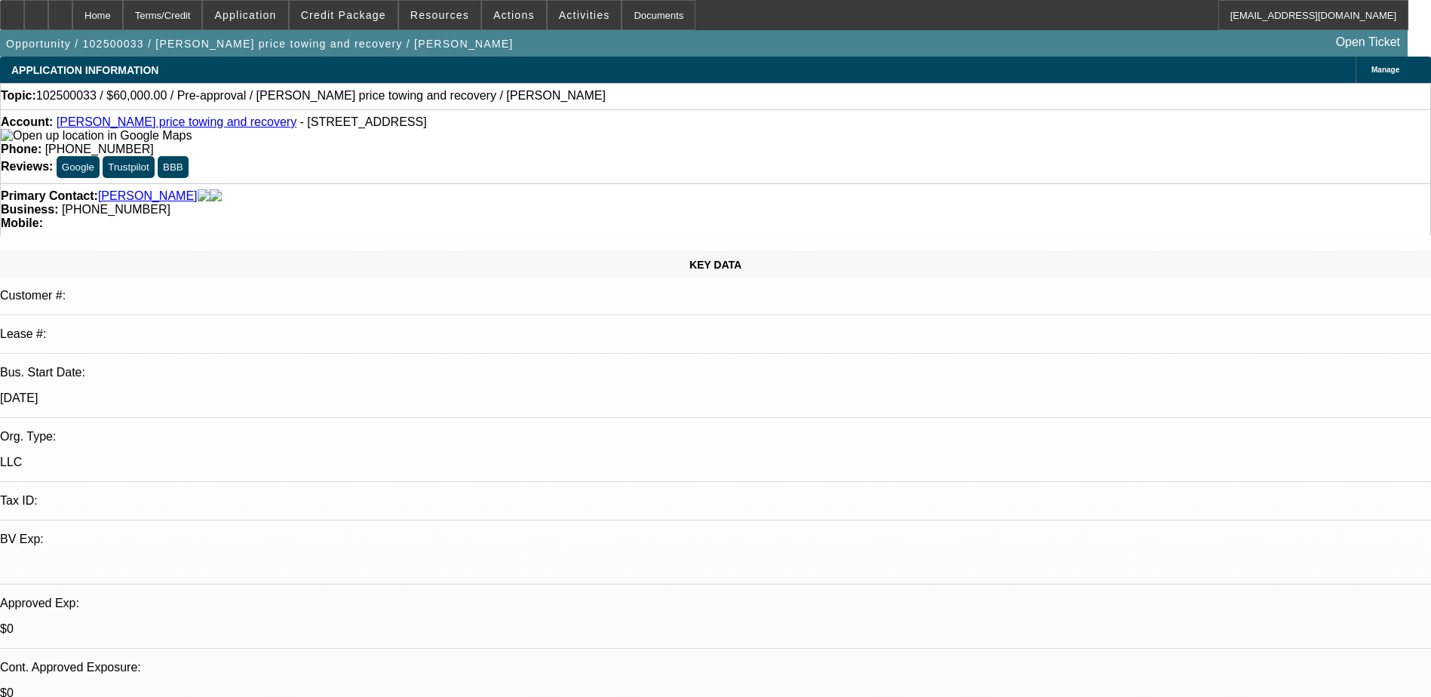
type textarea "[PERSON_NAME] is looking to start his own towing businesses because him and his…"
radio input "true"
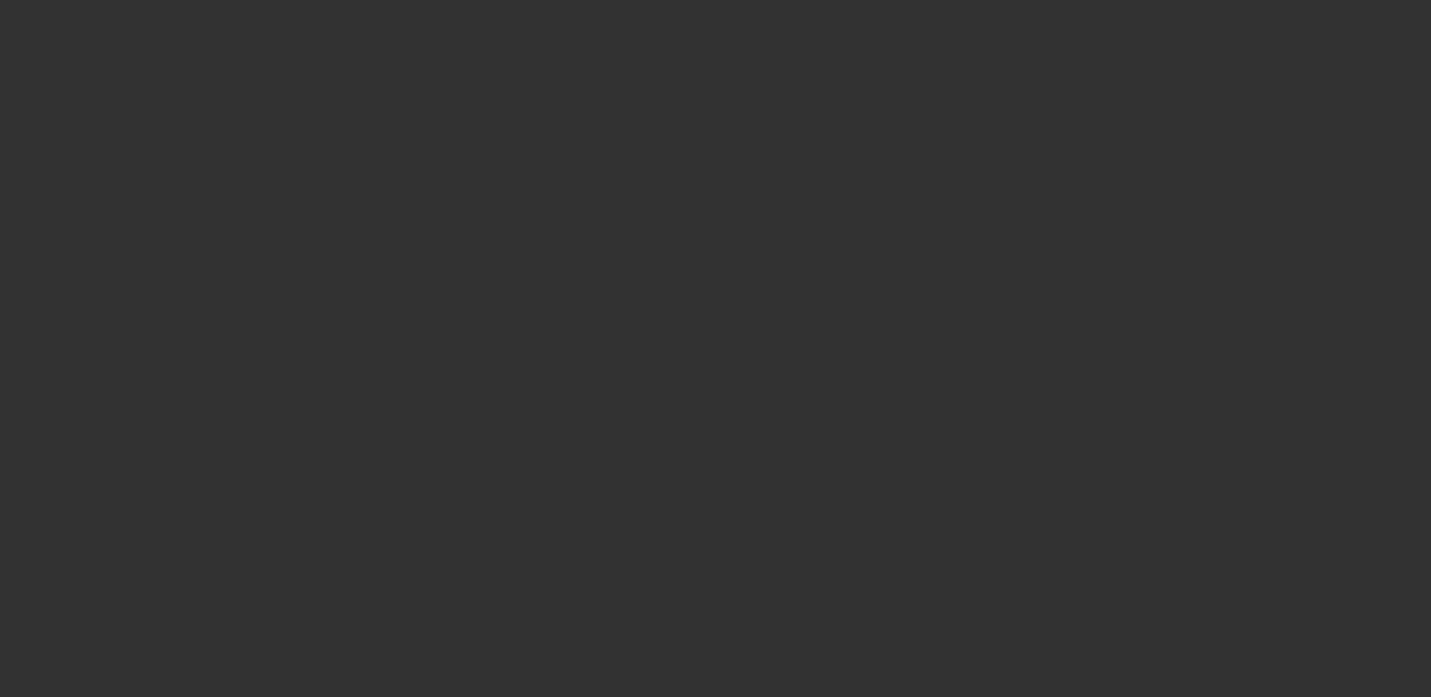
scroll to position [0, 0]
